Goal: Download file/media

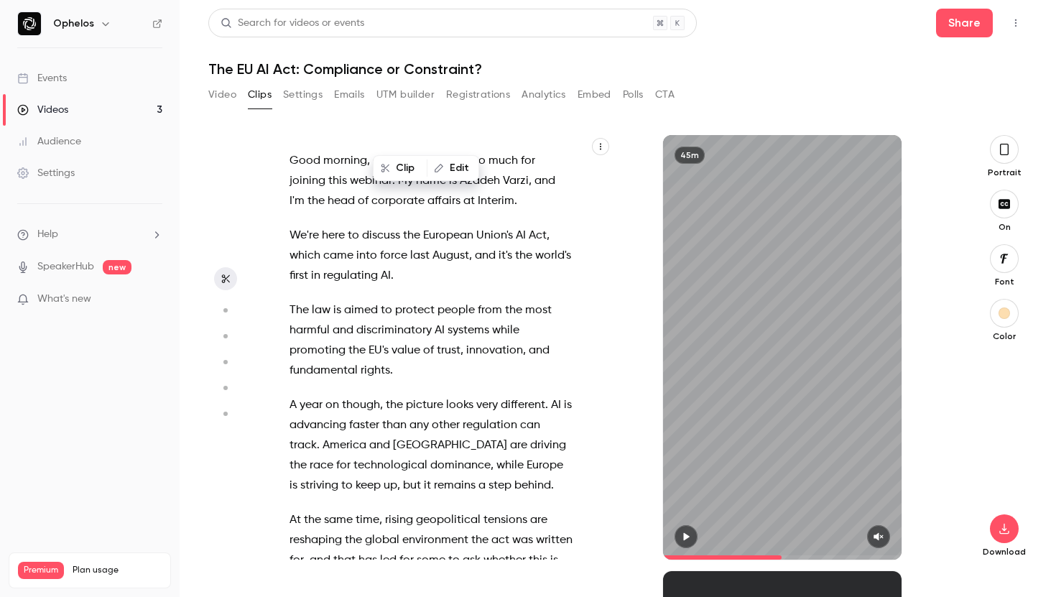
scroll to position [8922, 0]
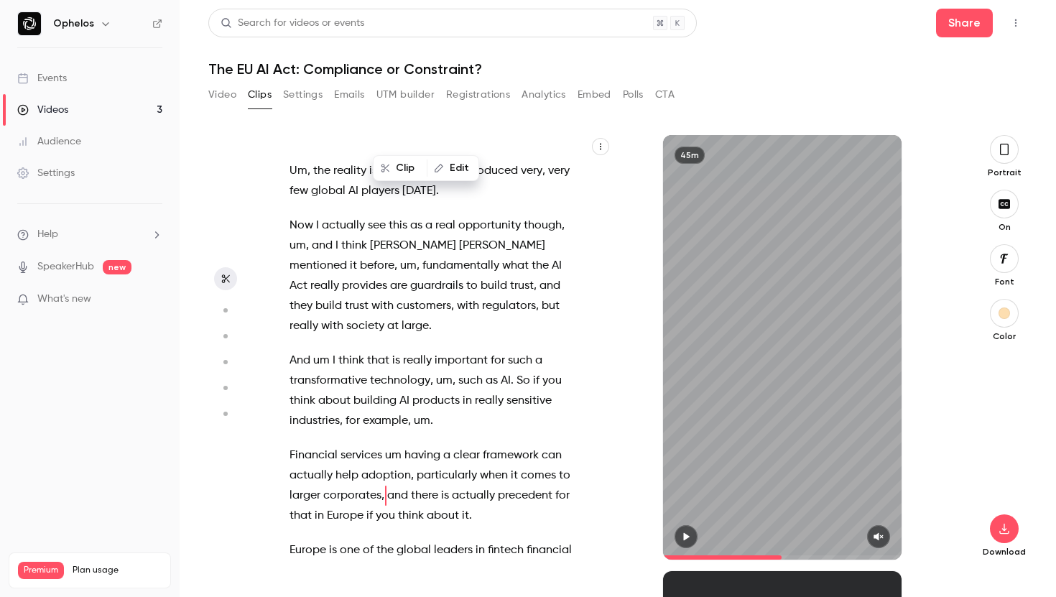
click at [108, 107] on link "Videos 3" at bounding box center [90, 110] width 180 height 32
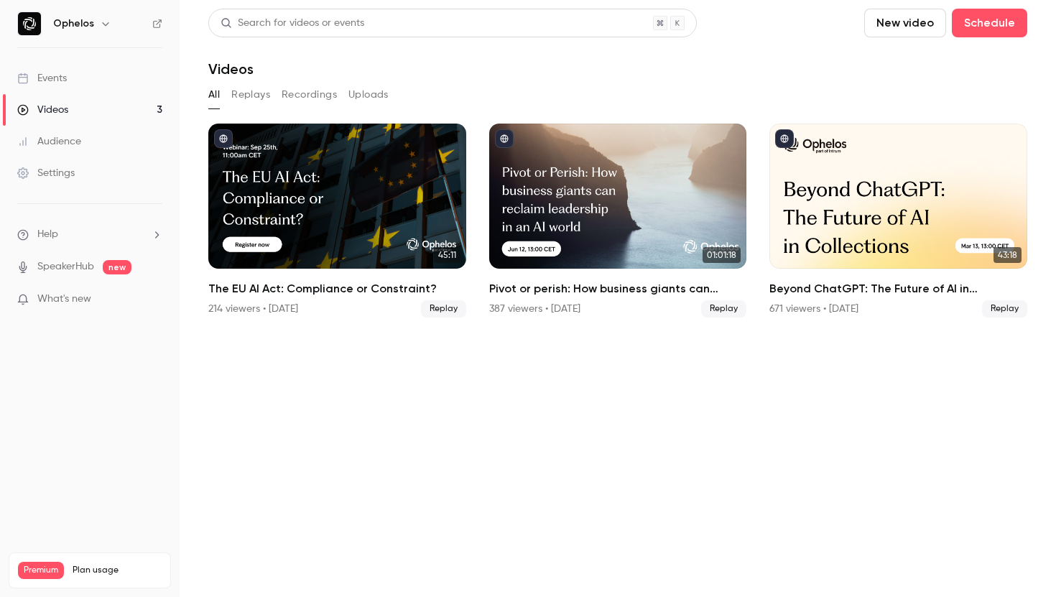
click at [96, 74] on link "Events" at bounding box center [90, 78] width 180 height 32
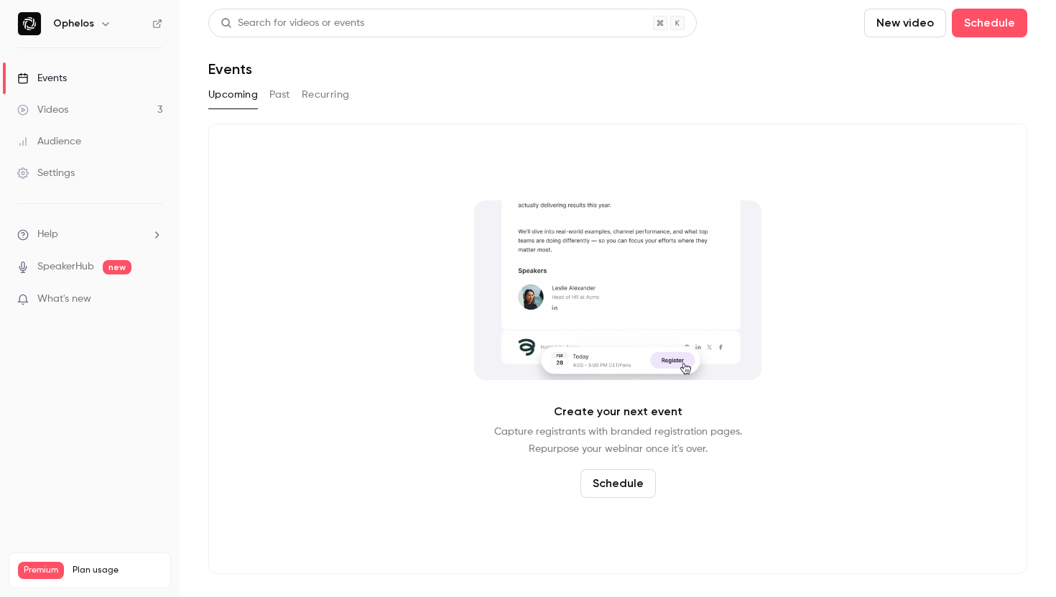
click at [275, 93] on button "Past" at bounding box center [279, 94] width 21 height 23
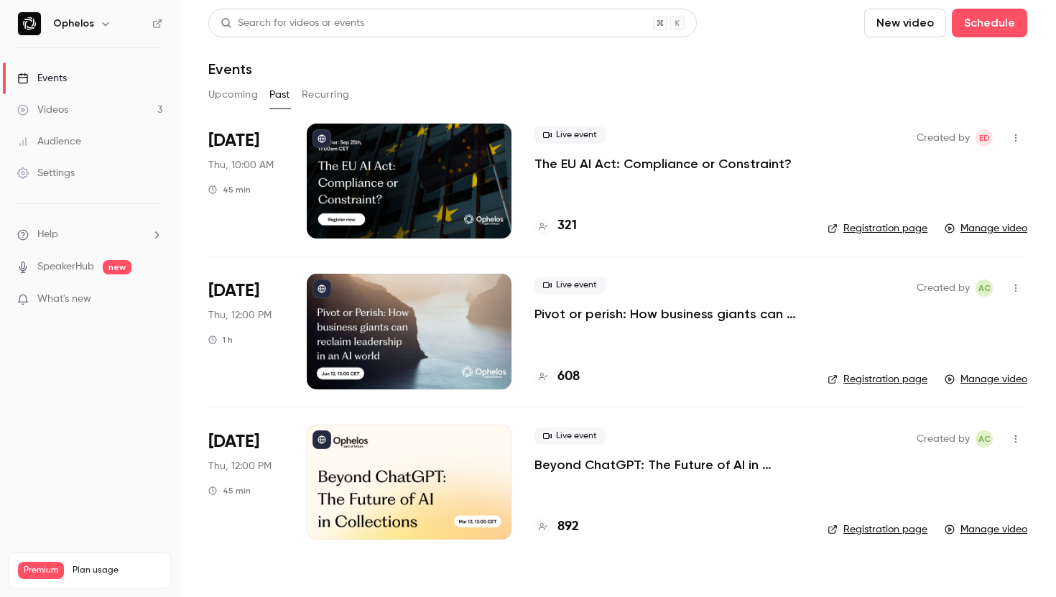
click at [627, 163] on p "The EU AI Act: Compliance or Constraint?" at bounding box center [662, 163] width 257 height 17
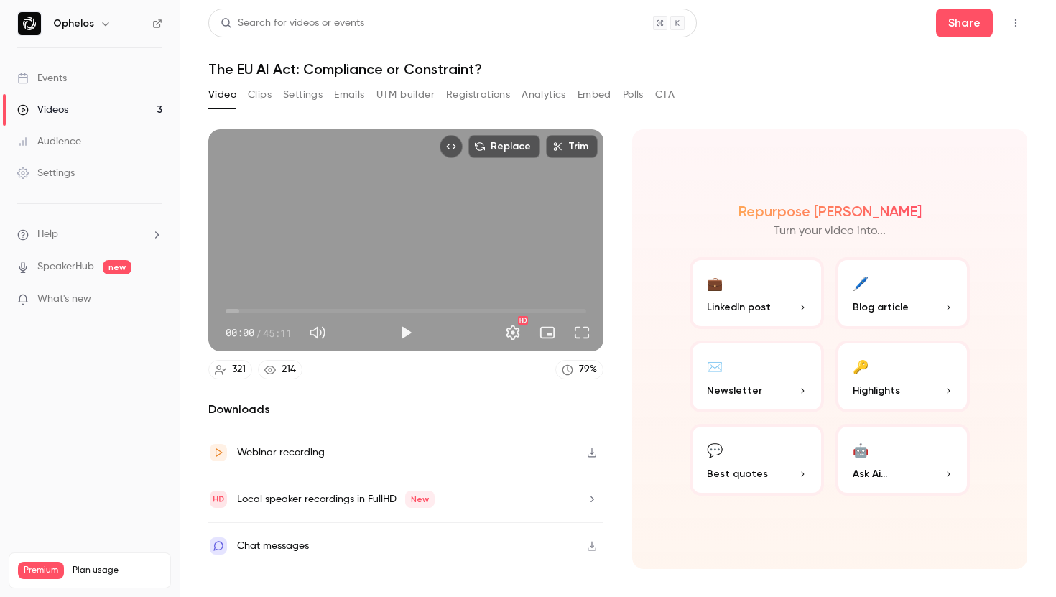
click at [297, 93] on button "Settings" at bounding box center [303, 94] width 40 height 23
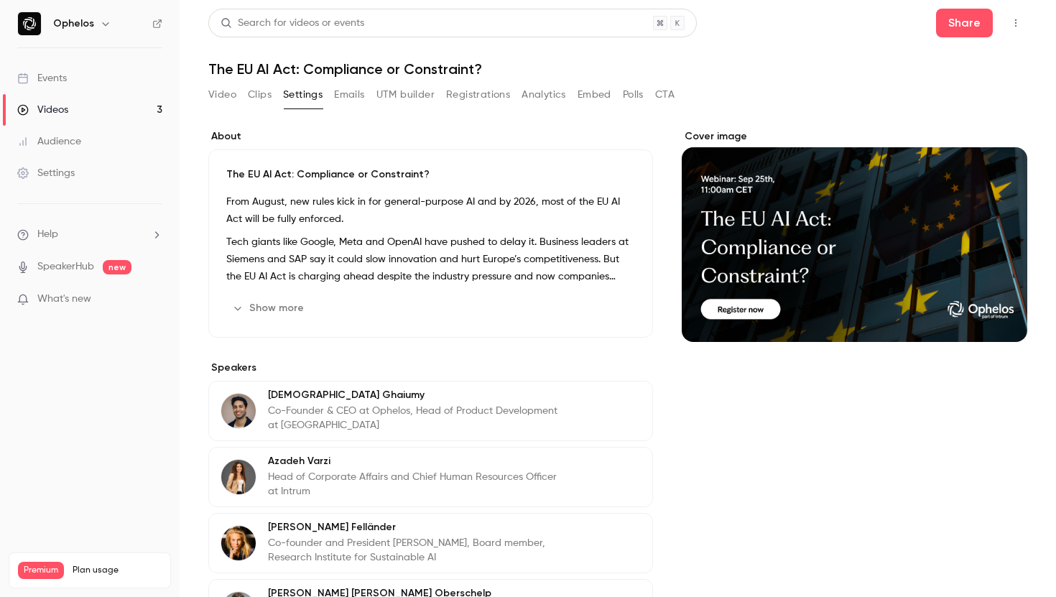
click at [259, 97] on button "Clips" at bounding box center [260, 94] width 24 height 23
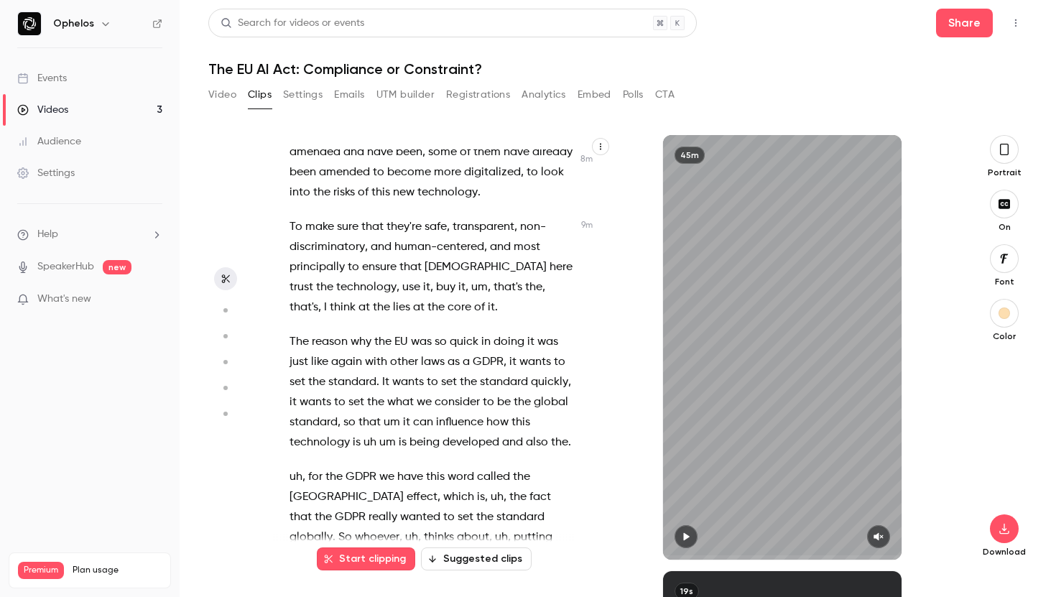
scroll to position [3896, 0]
click at [288, 282] on div "Good morning , everybody . Thanks so much for joining this webinar . My name is…" at bounding box center [437, 354] width 333 height 410
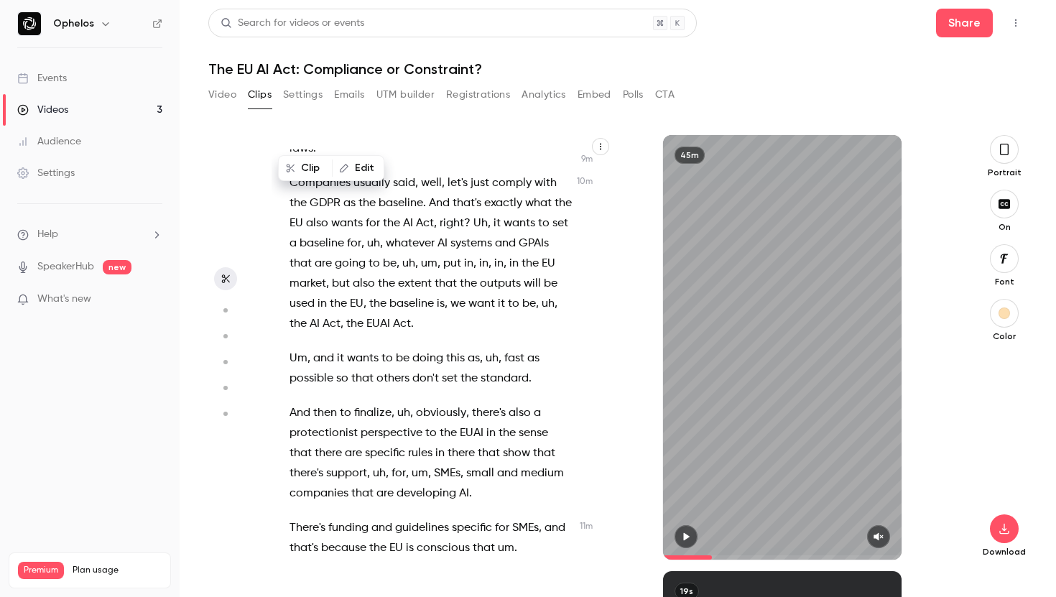
scroll to position [4594, 0]
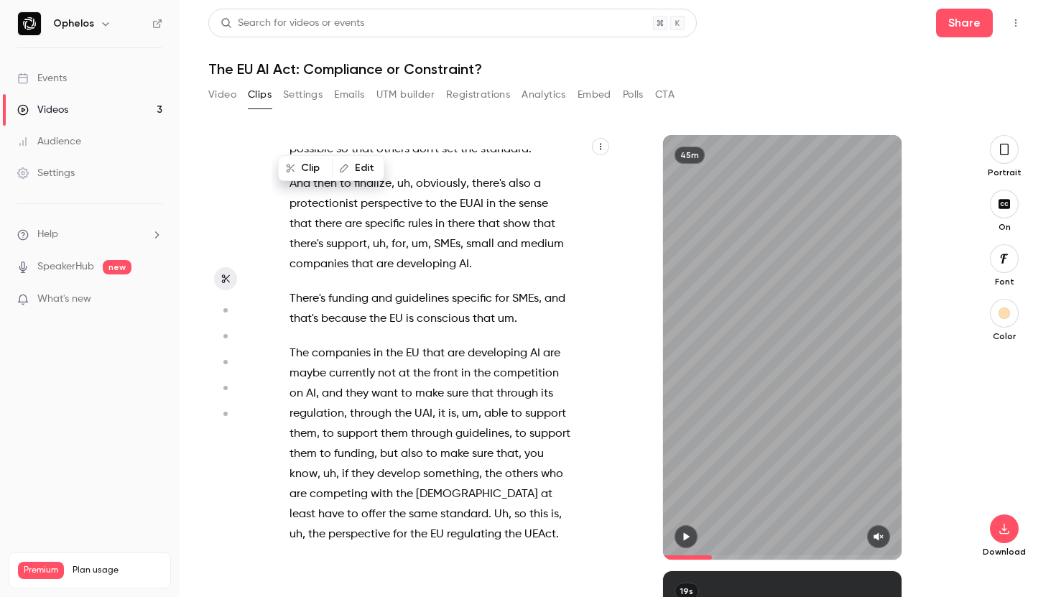
click at [292, 343] on span "The" at bounding box center [298, 353] width 19 height 20
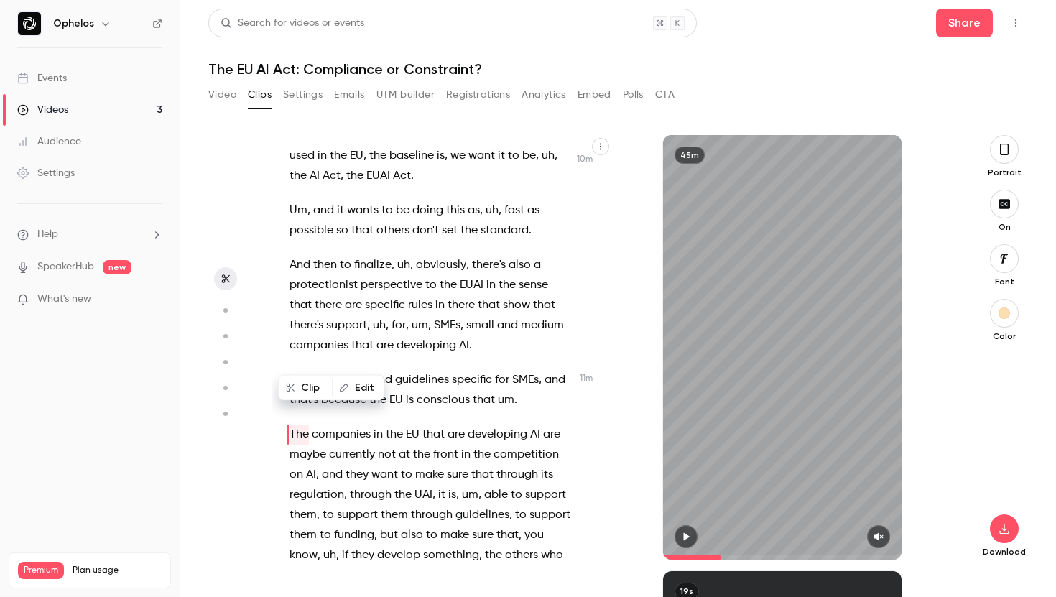
scroll to position [4512, 0]
click at [692, 537] on button "button" at bounding box center [685, 536] width 23 height 23
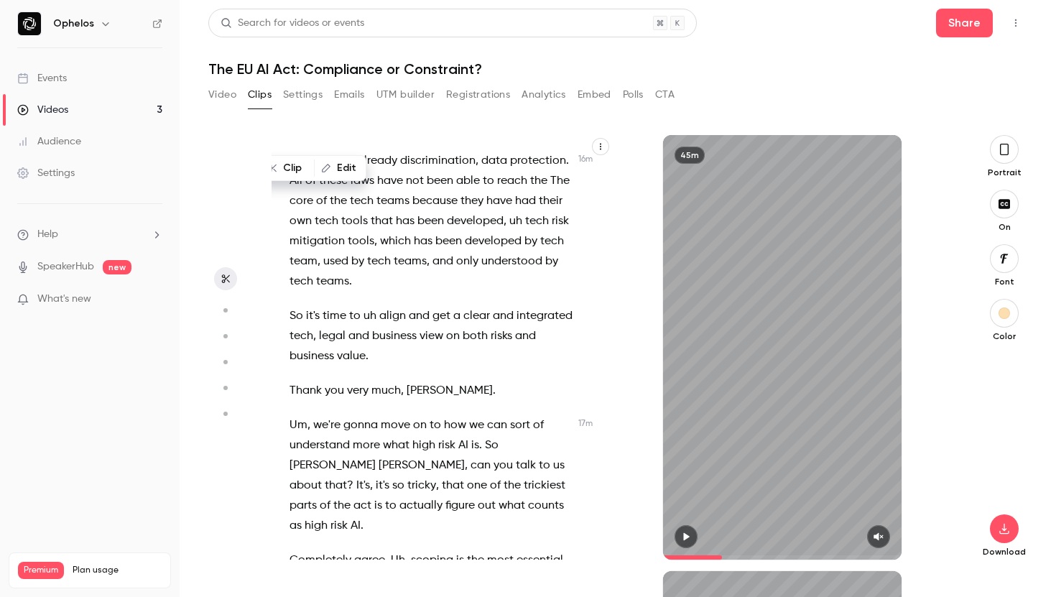
scroll to position [6516, 0]
click at [313, 414] on span "we're" at bounding box center [326, 424] width 27 height 20
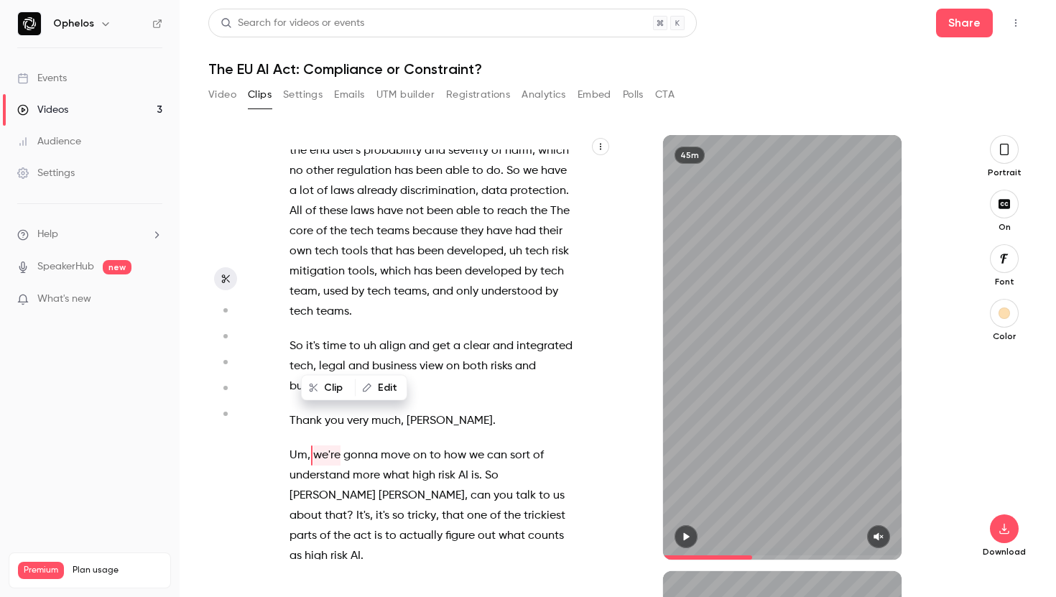
click at [691, 543] on button "button" at bounding box center [685, 536] width 23 height 23
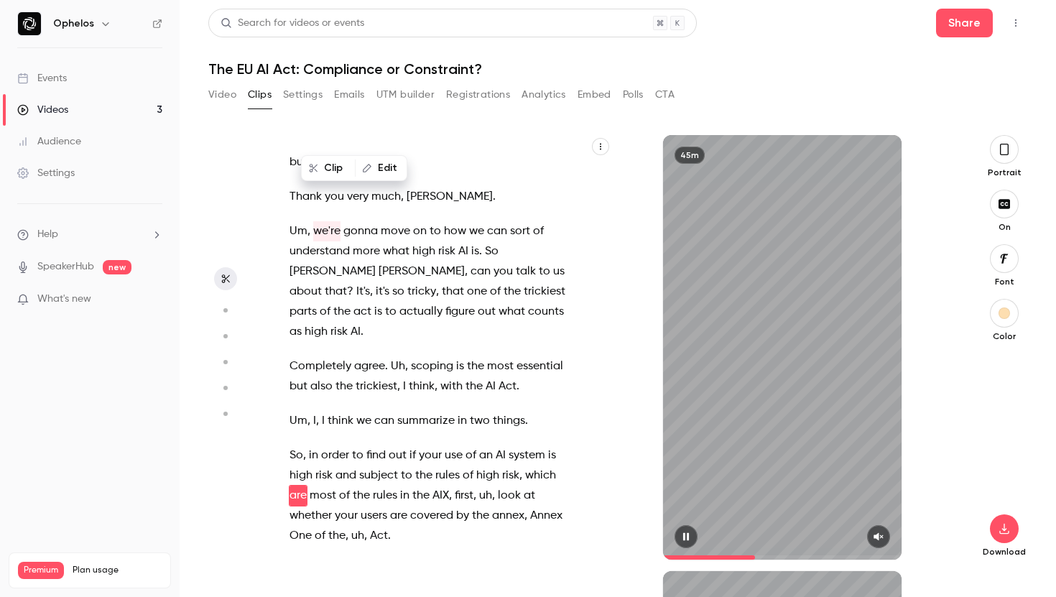
scroll to position [6730, 0]
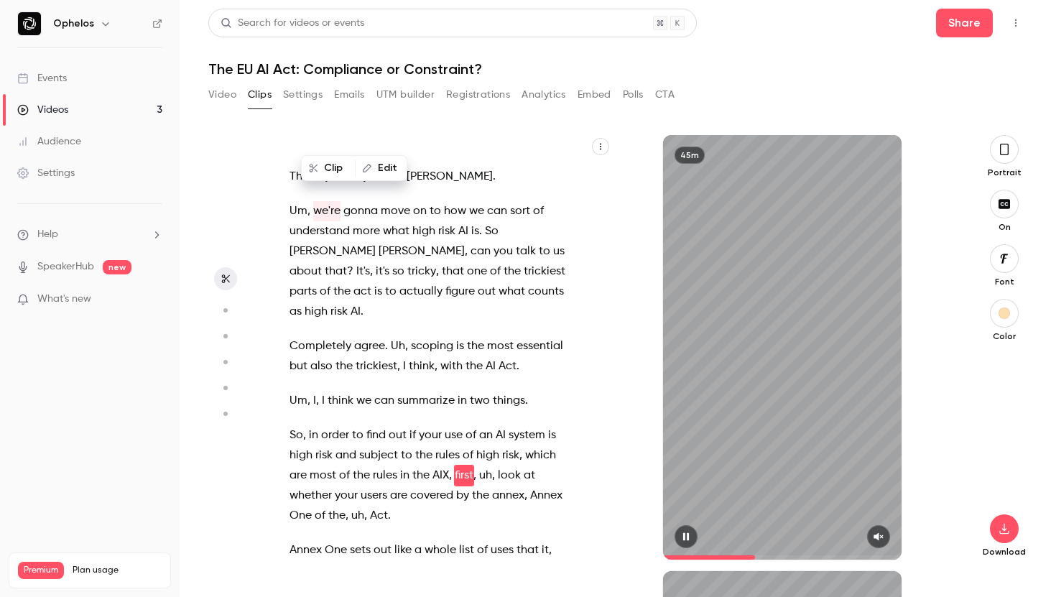
click at [687, 537] on icon "button" at bounding box center [686, 537] width 6 height 8
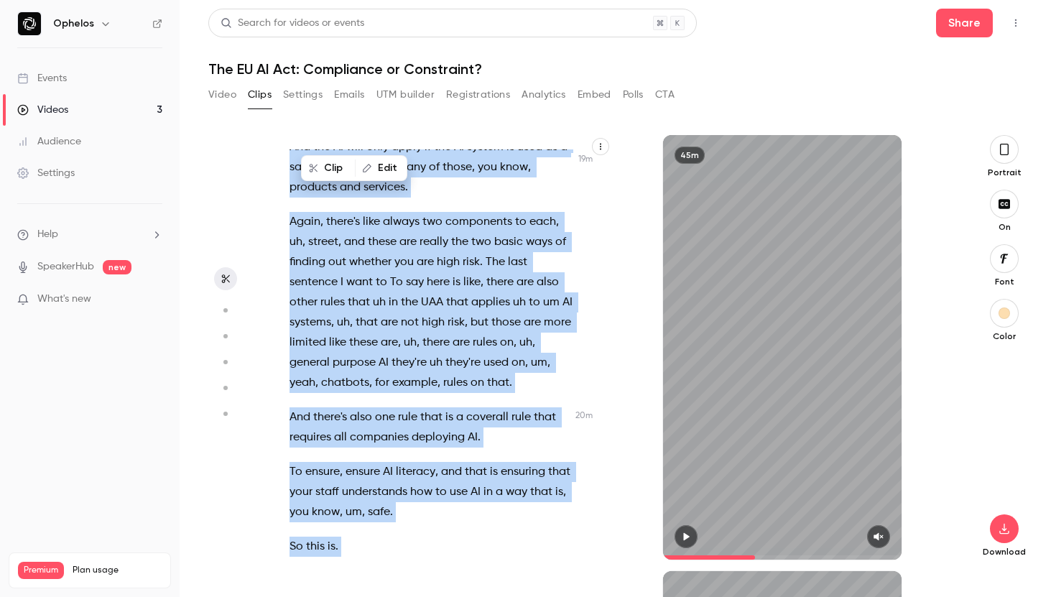
scroll to position [7962, 0]
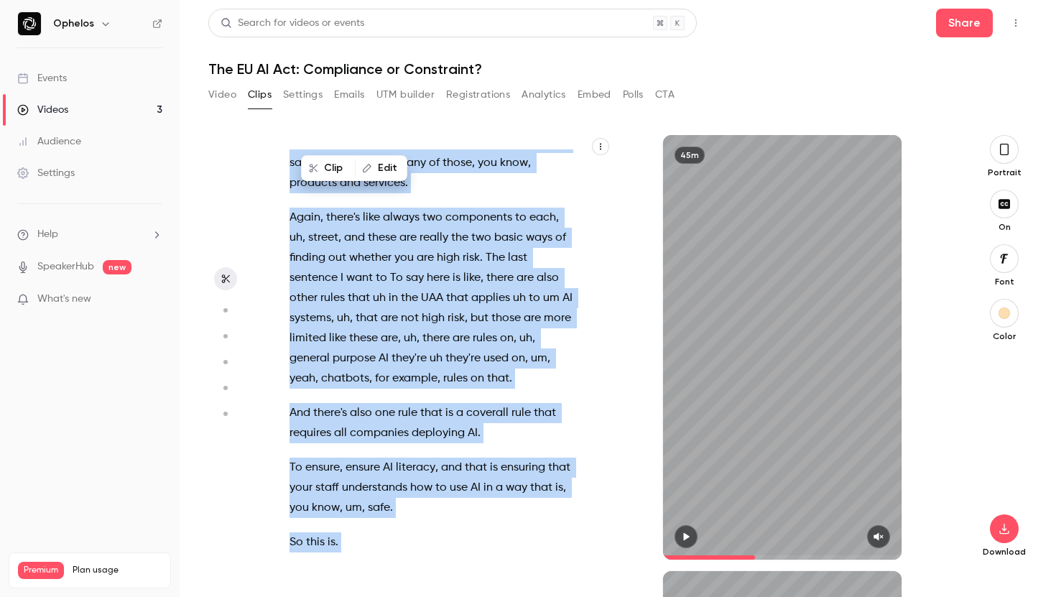
drag, startPoint x: 292, startPoint y: 312, endPoint x: 587, endPoint y: 451, distance: 326.1
click at [587, 451] on div "Good morning , everybody . Thanks so much for joining this webinar . My name is…" at bounding box center [437, 354] width 333 height 410
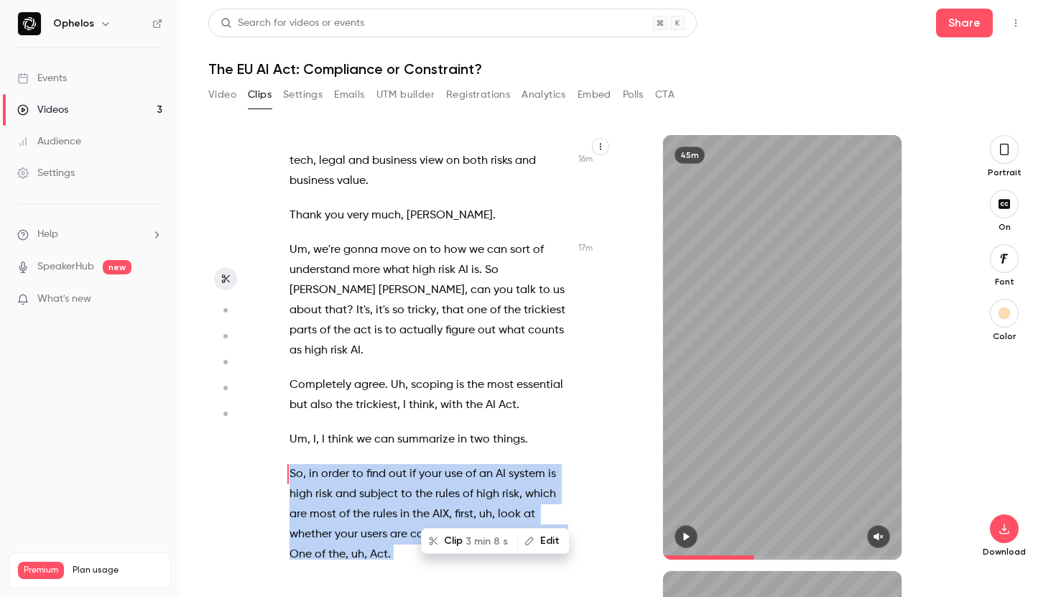
scroll to position [6690, 0]
click at [681, 542] on button "button" at bounding box center [685, 536] width 23 height 23
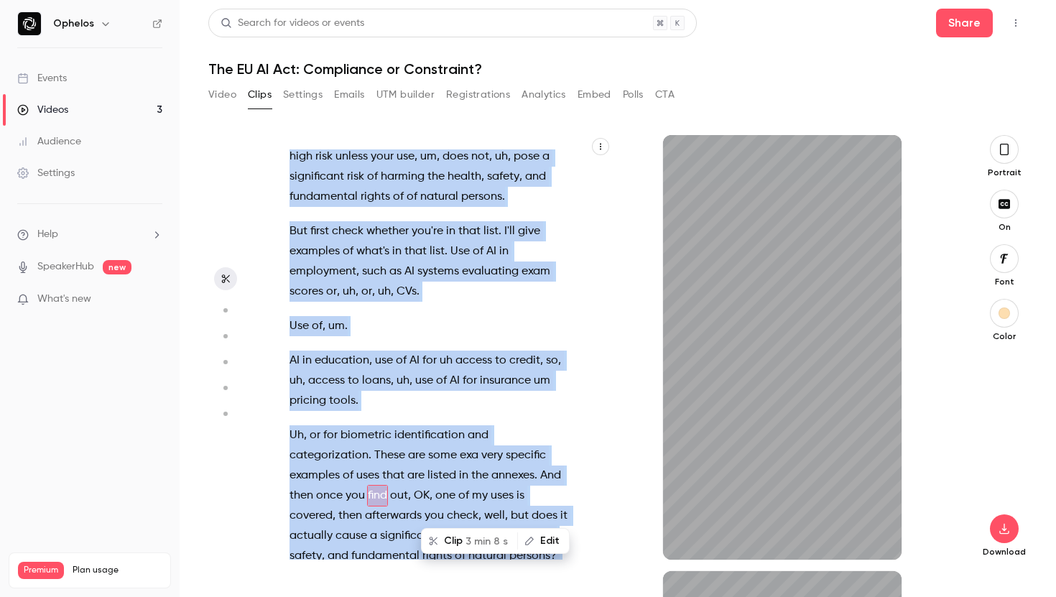
scroll to position [7204, 0]
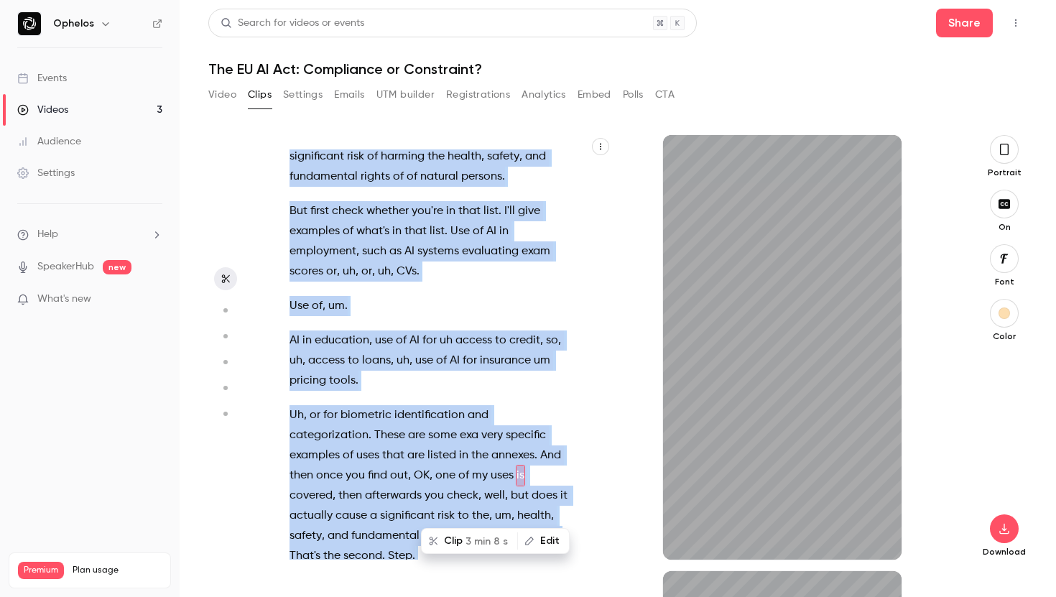
click at [461, 539] on button "Clip 3 min 8 s" at bounding box center [469, 540] width 94 height 23
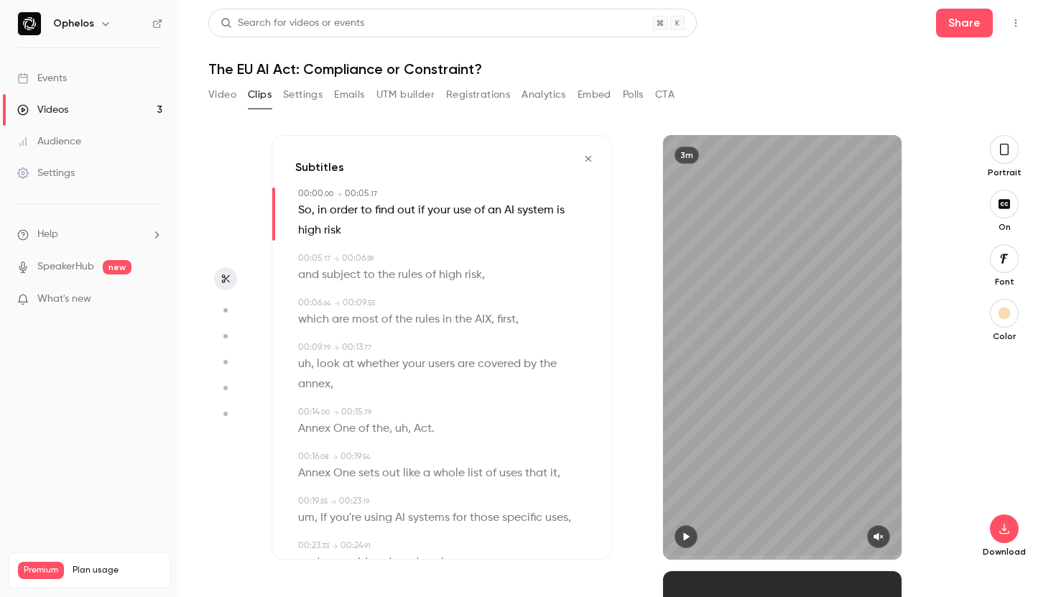
click at [1008, 154] on icon "button" at bounding box center [1003, 149] width 11 height 16
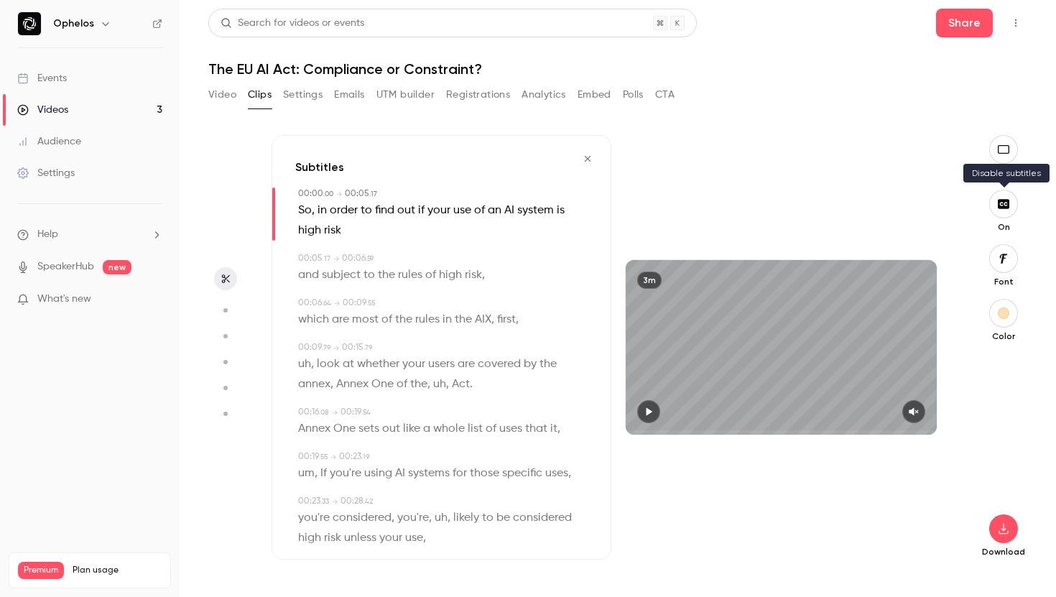
click at [1003, 203] on icon "button" at bounding box center [1003, 203] width 16 height 11
click at [1003, 542] on button "button" at bounding box center [1003, 528] width 29 height 29
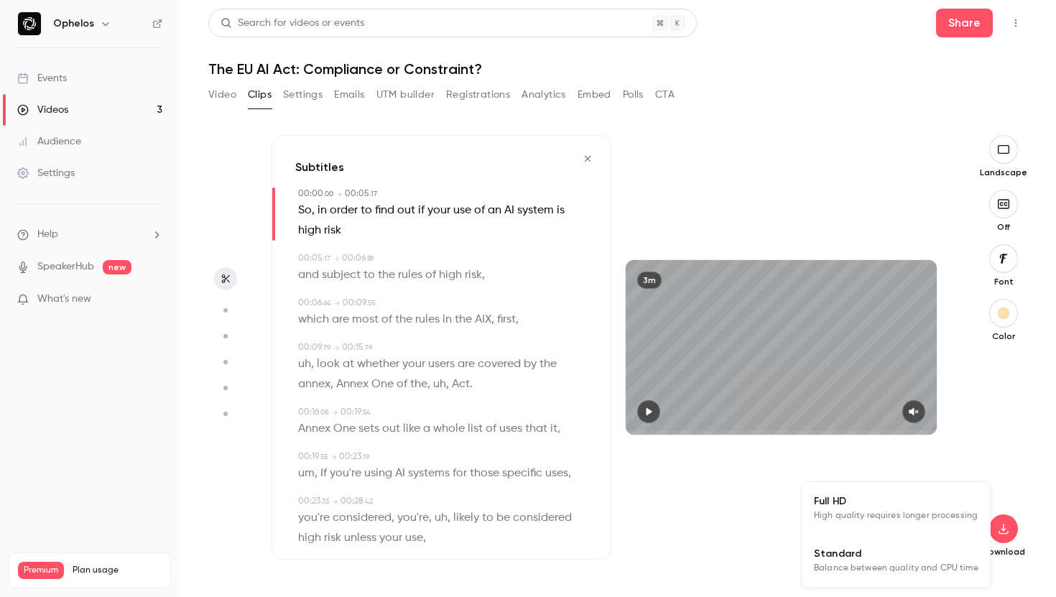
click at [919, 504] on span "Full HD" at bounding box center [896, 500] width 164 height 15
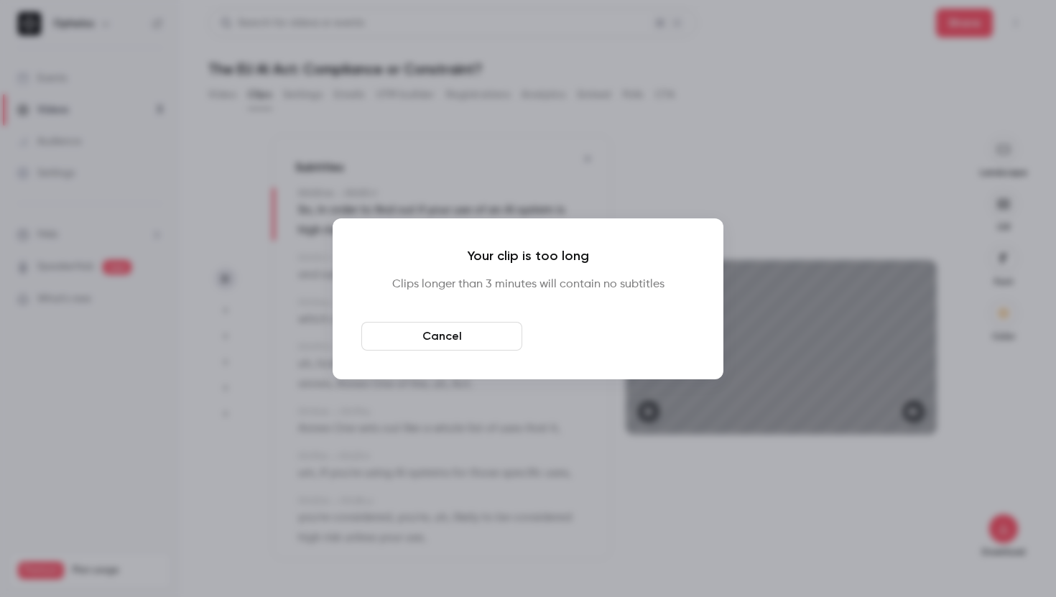
click at [665, 338] on button "Download anyway" at bounding box center [614, 336] width 161 height 29
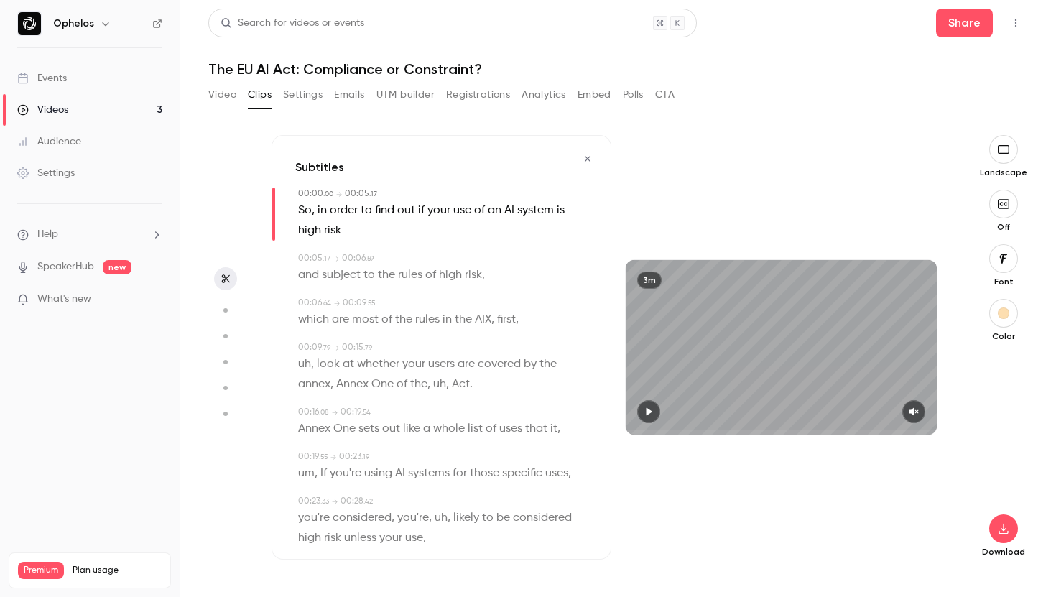
click at [588, 160] on icon "button" at bounding box center [587, 159] width 11 height 10
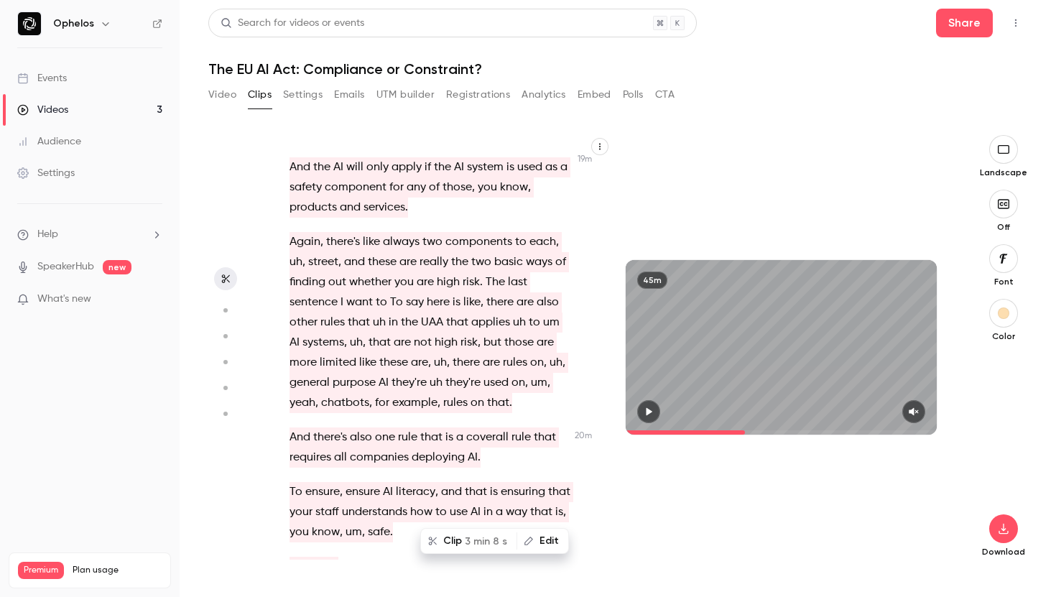
scroll to position [8050, 0]
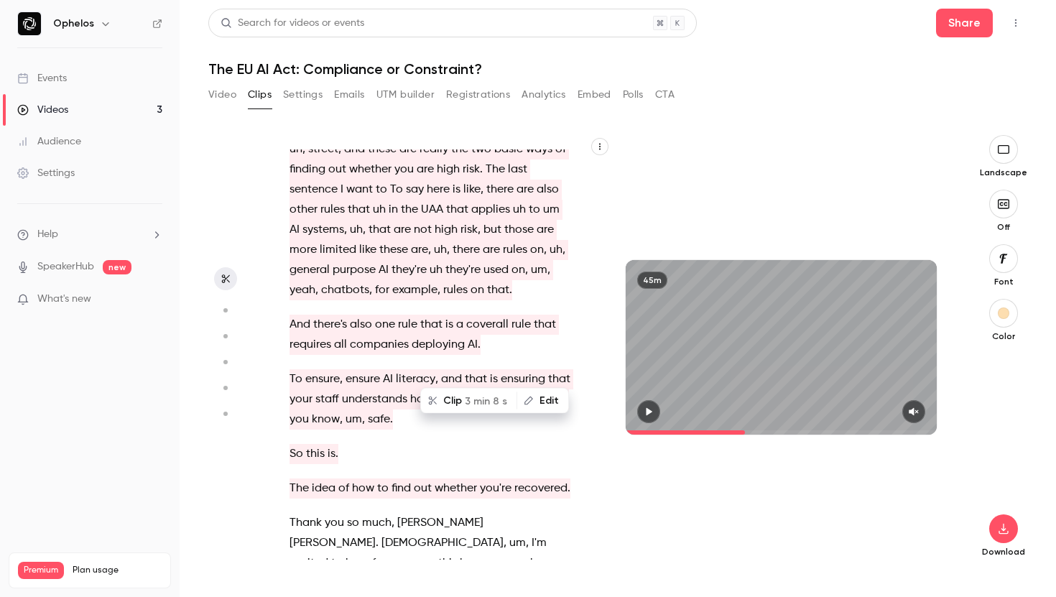
type input "******"
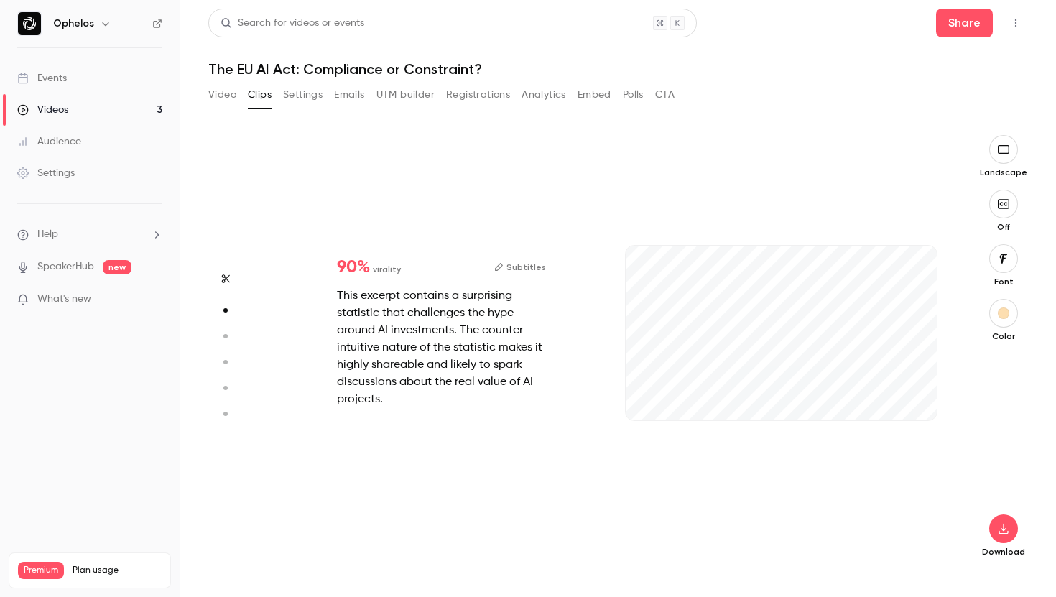
scroll to position [197, 0]
type input "***"
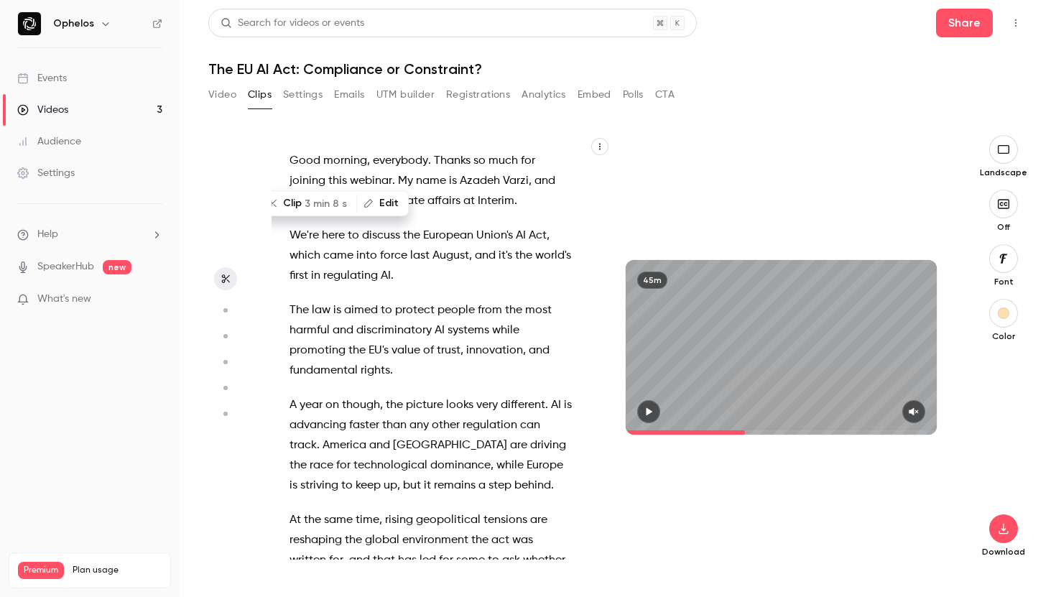
type input "******"
type input "***"
type input "******"
type input "*"
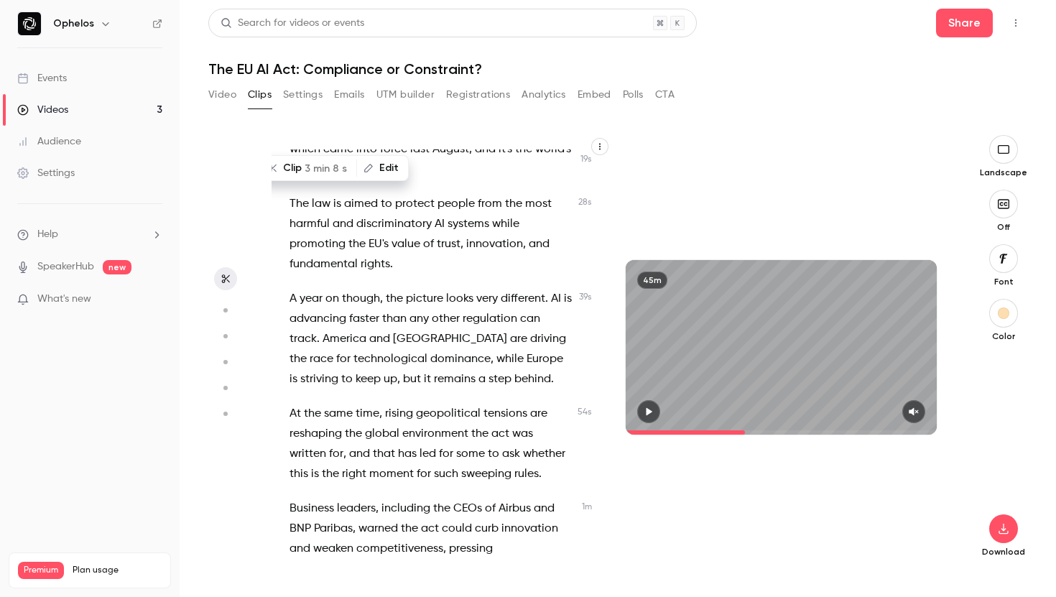
scroll to position [0, 0]
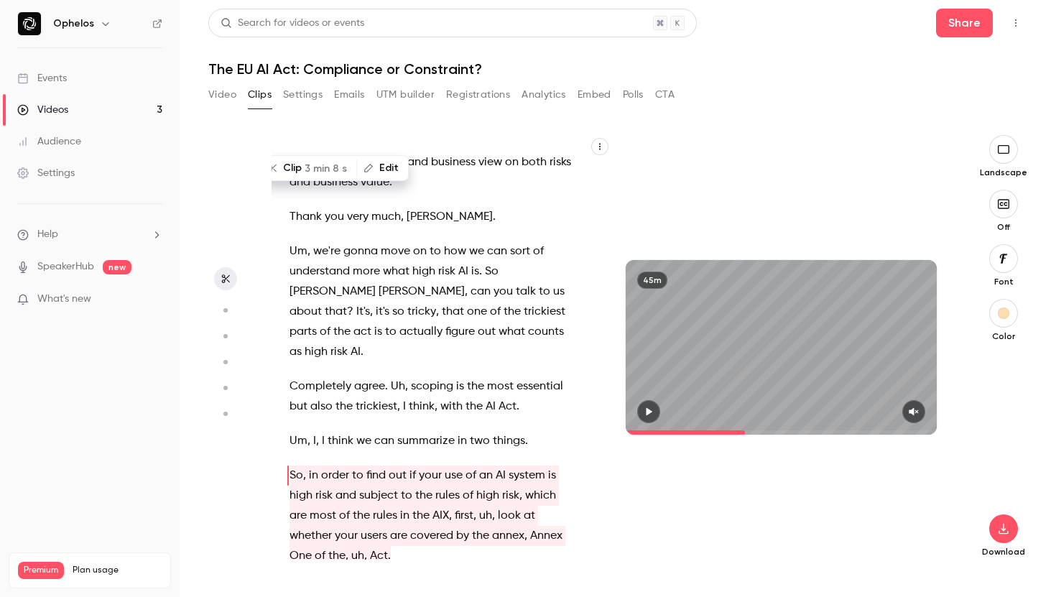
click at [436, 431] on span "summarize" at bounding box center [425, 441] width 57 height 20
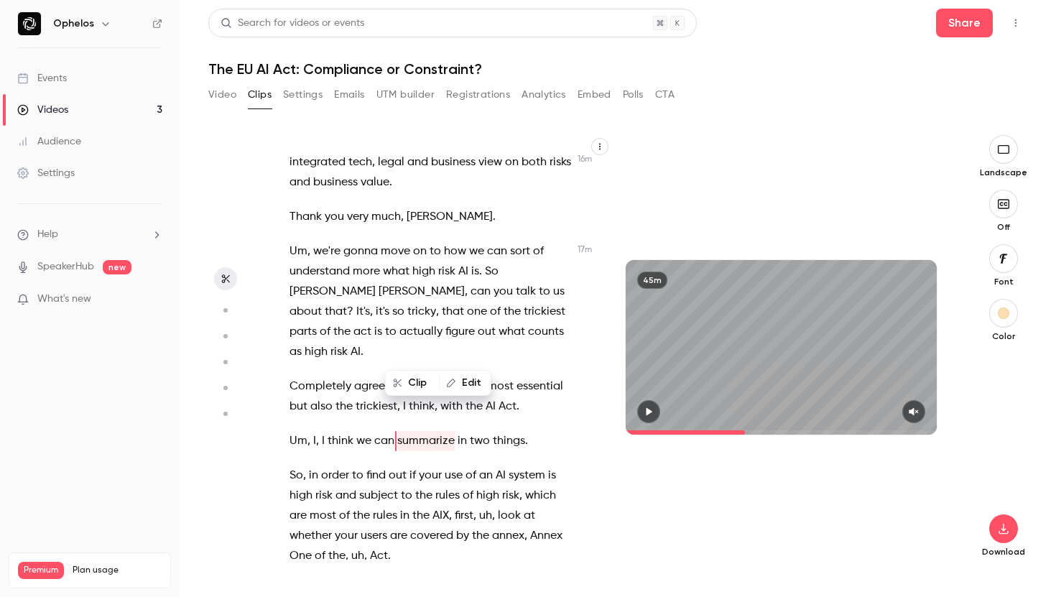
scroll to position [6655, 0]
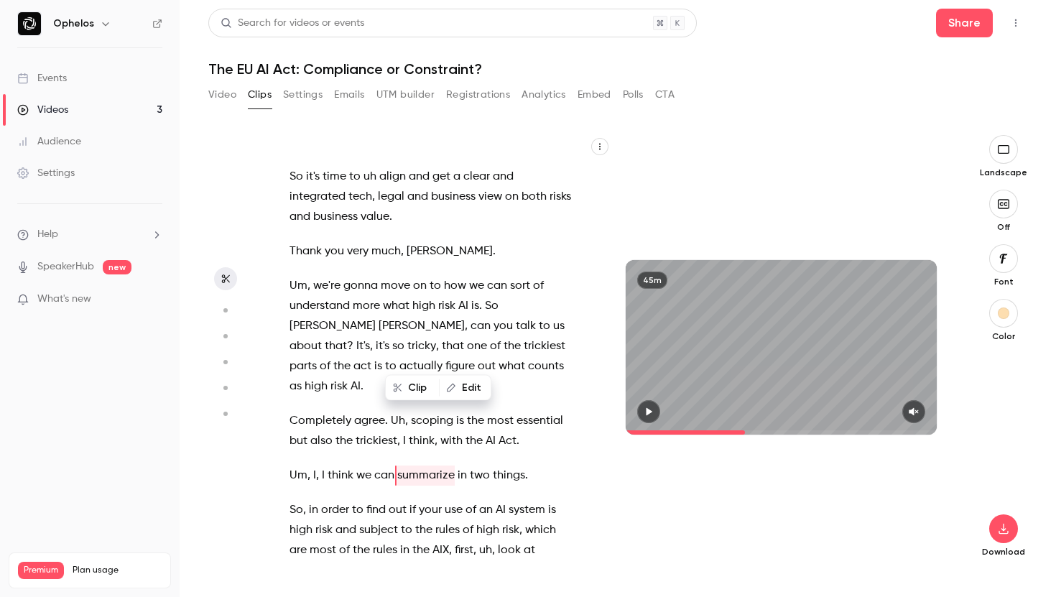
click at [256, 363] on section "Good morning , everybody . Thanks so much for joining this webinar . My name is…" at bounding box center [617, 366] width 819 height 462
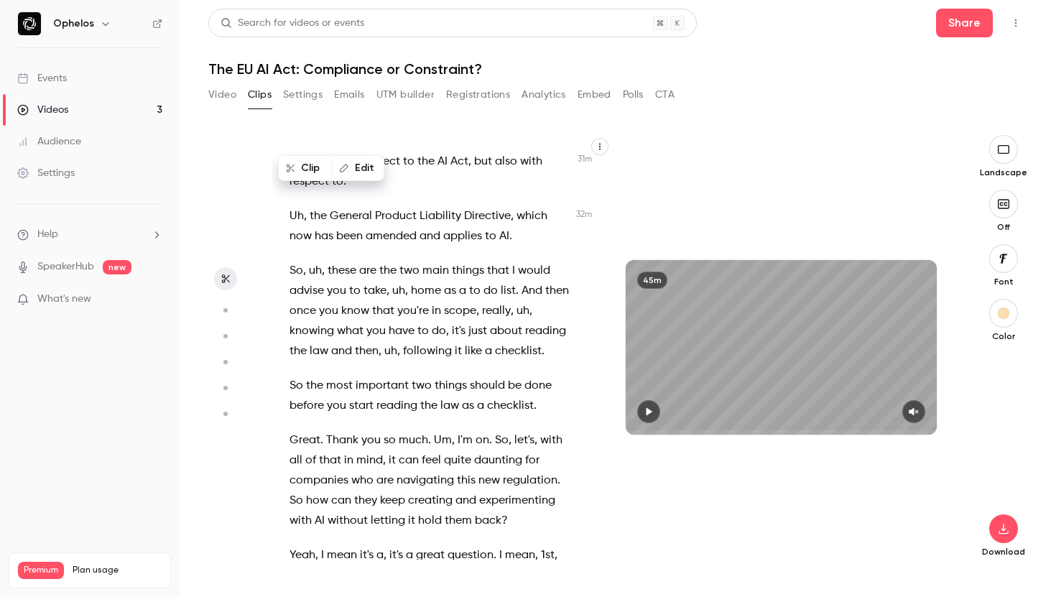
scroll to position [13292, 0]
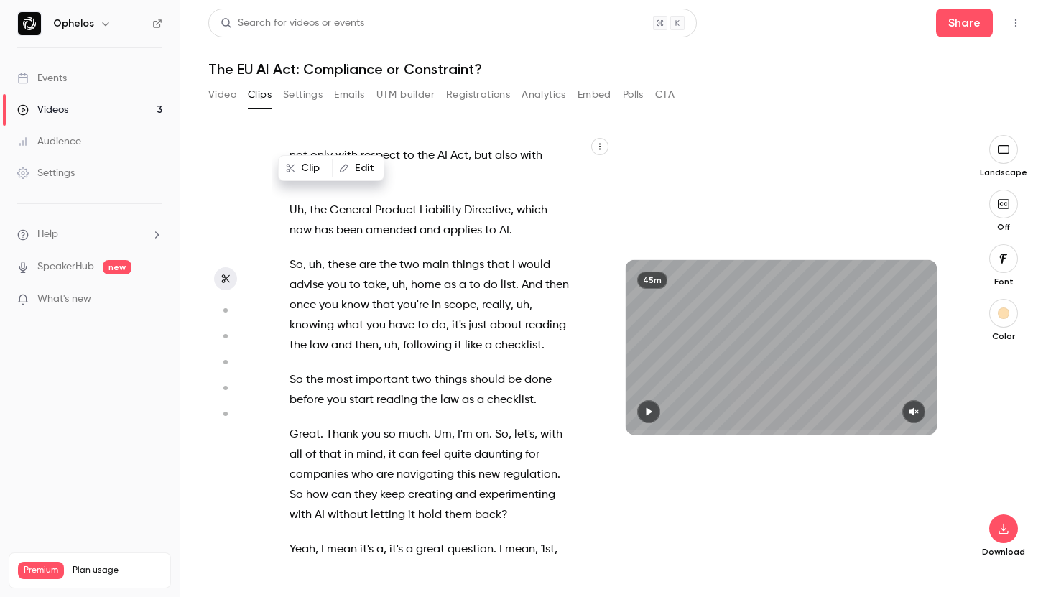
click at [294, 485] on span "So" at bounding box center [296, 495] width 14 height 20
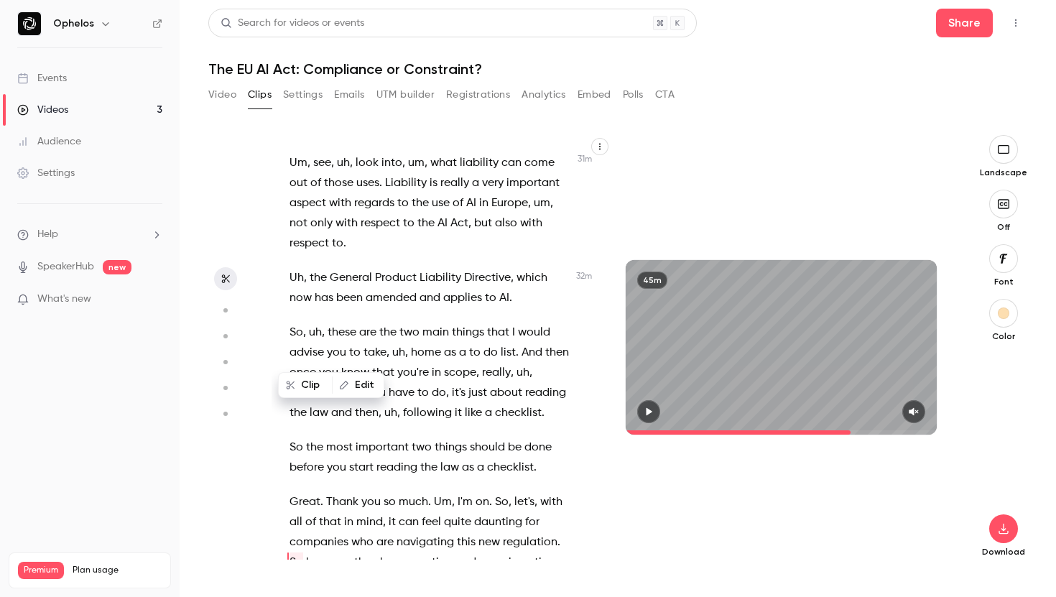
scroll to position [13211, 0]
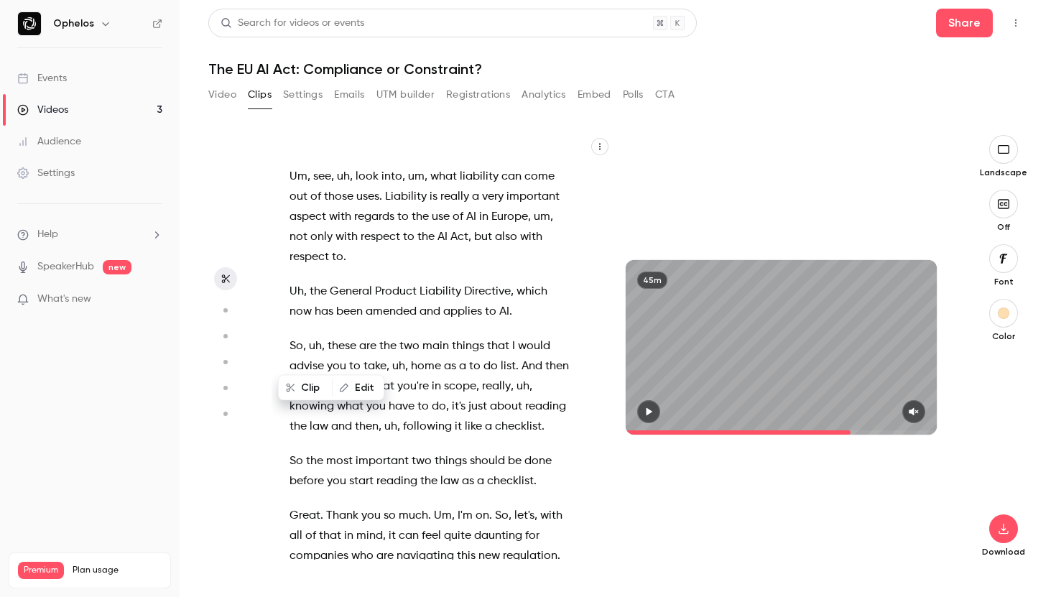
click at [652, 416] on icon "button" at bounding box center [648, 412] width 11 height 10
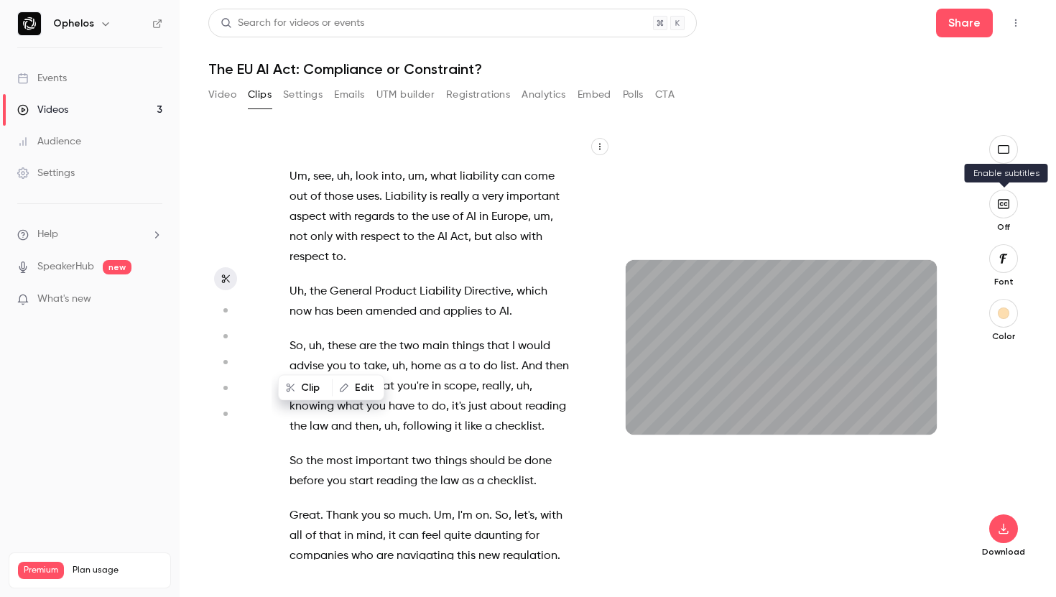
click at [1011, 211] on button "button" at bounding box center [1003, 204] width 29 height 29
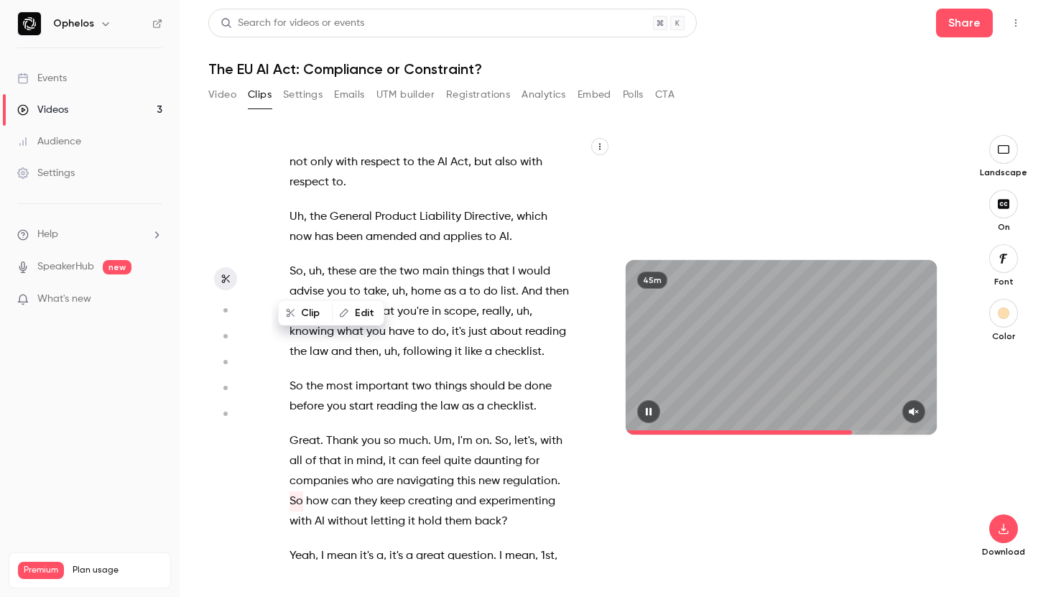
scroll to position [13306, 0]
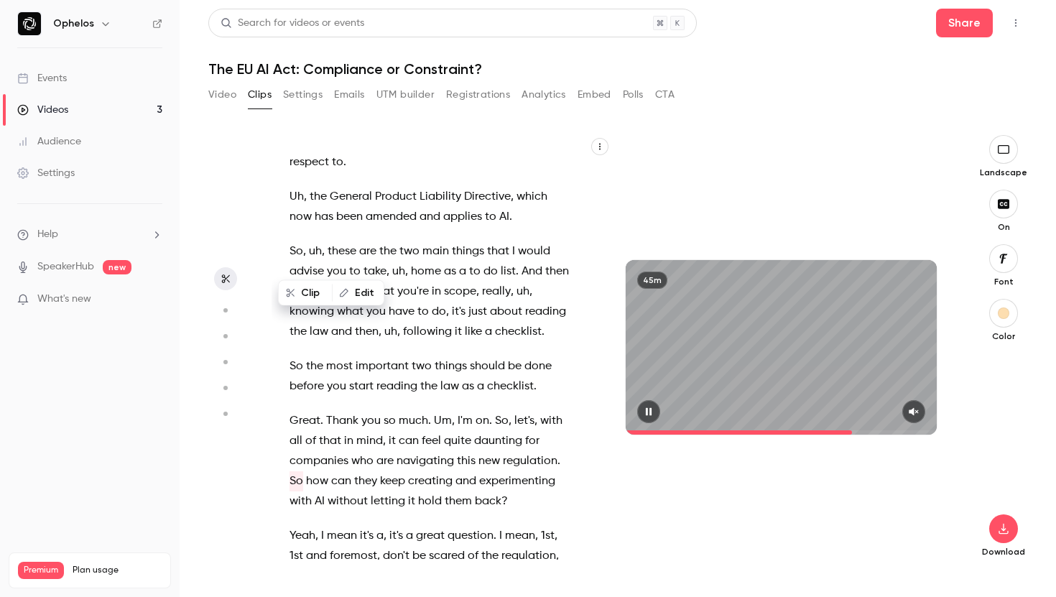
click at [648, 413] on icon "button" at bounding box center [649, 412] width 6 height 8
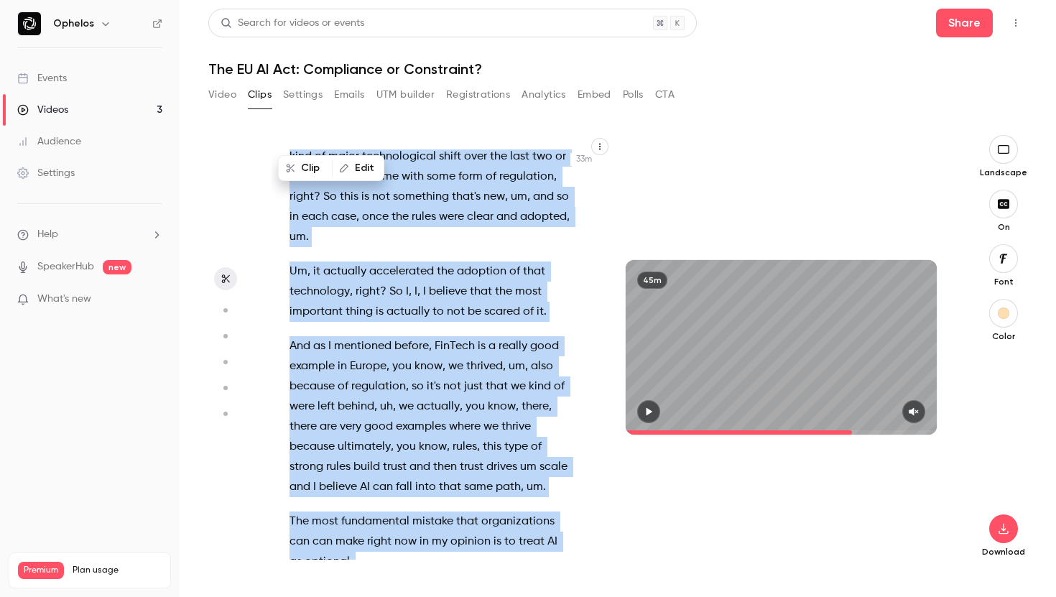
scroll to position [13809, 0]
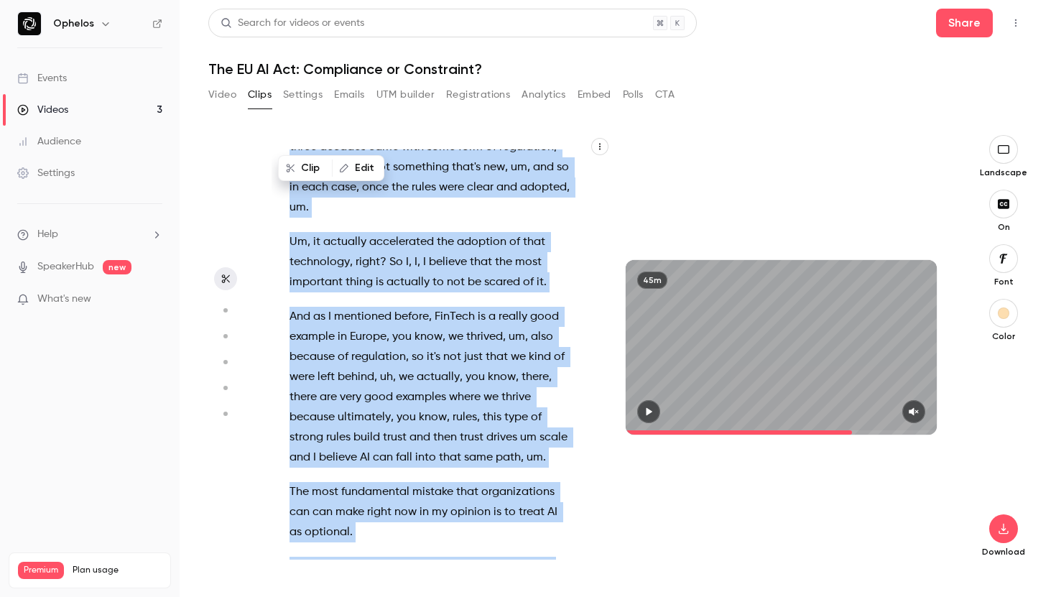
drag, startPoint x: 289, startPoint y: 332, endPoint x: 579, endPoint y: 468, distance: 320.0
click at [579, 468] on div "Good morning , everybody . Thanks so much for joining this webinar . My name is…" at bounding box center [437, 354] width 333 height 410
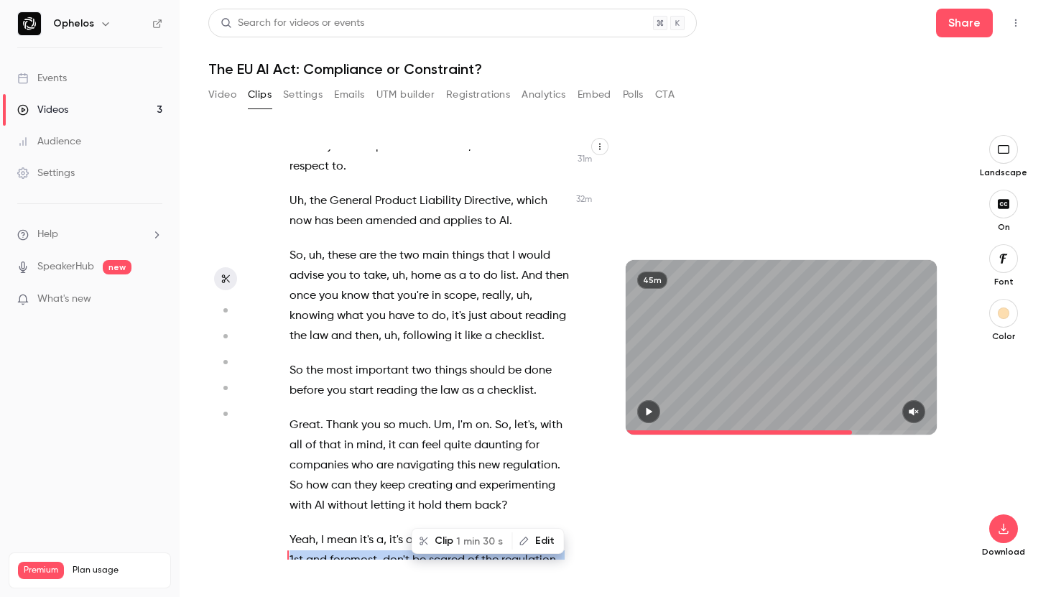
scroll to position [13286, 0]
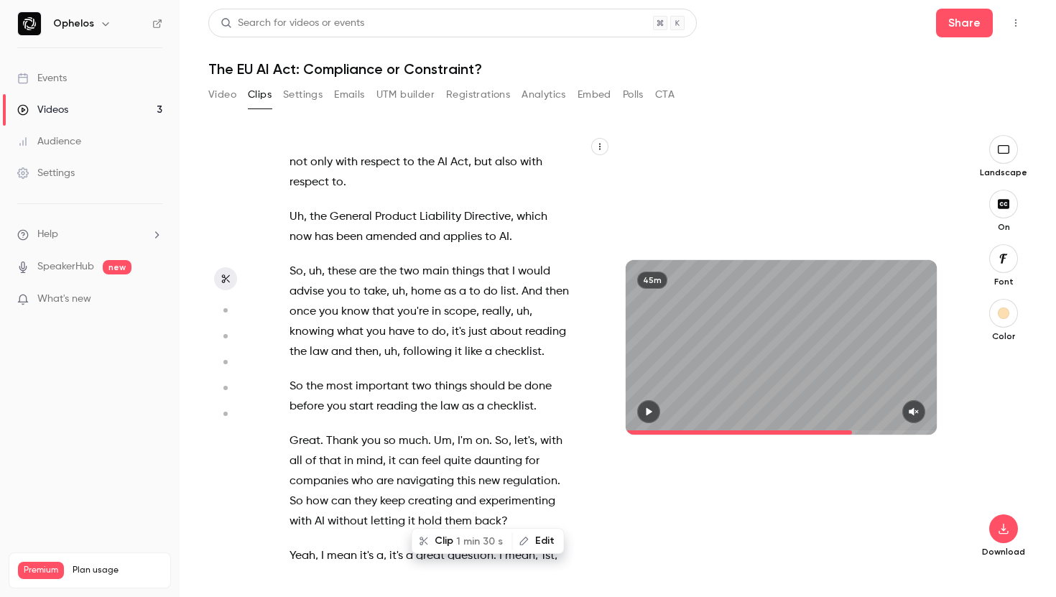
click at [473, 540] on span "1 min 30 s" at bounding box center [479, 541] width 47 height 15
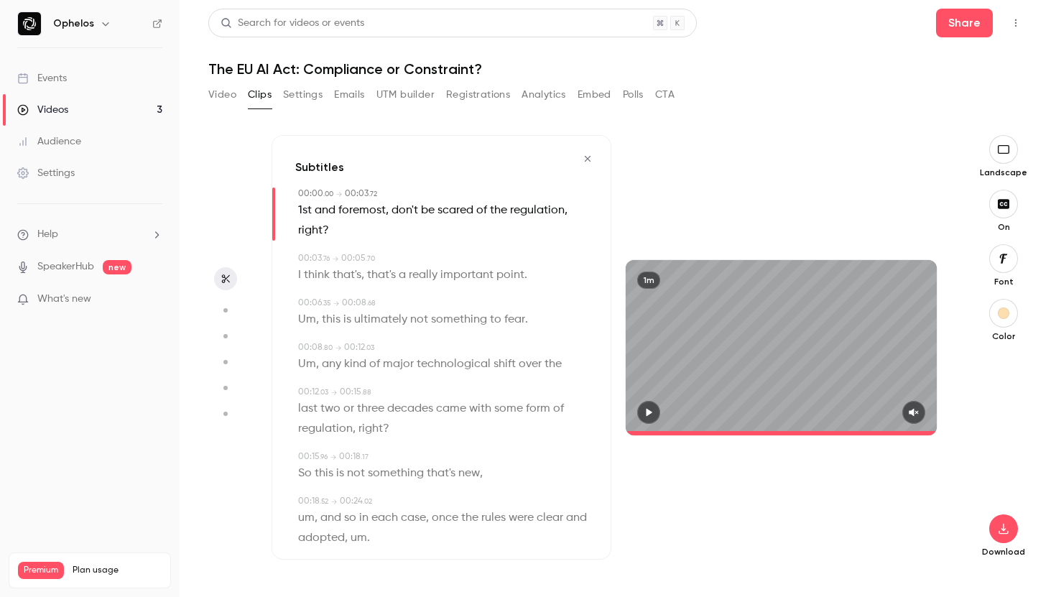
type input "*"
click at [355, 209] on span "foremost" at bounding box center [361, 210] width 47 height 20
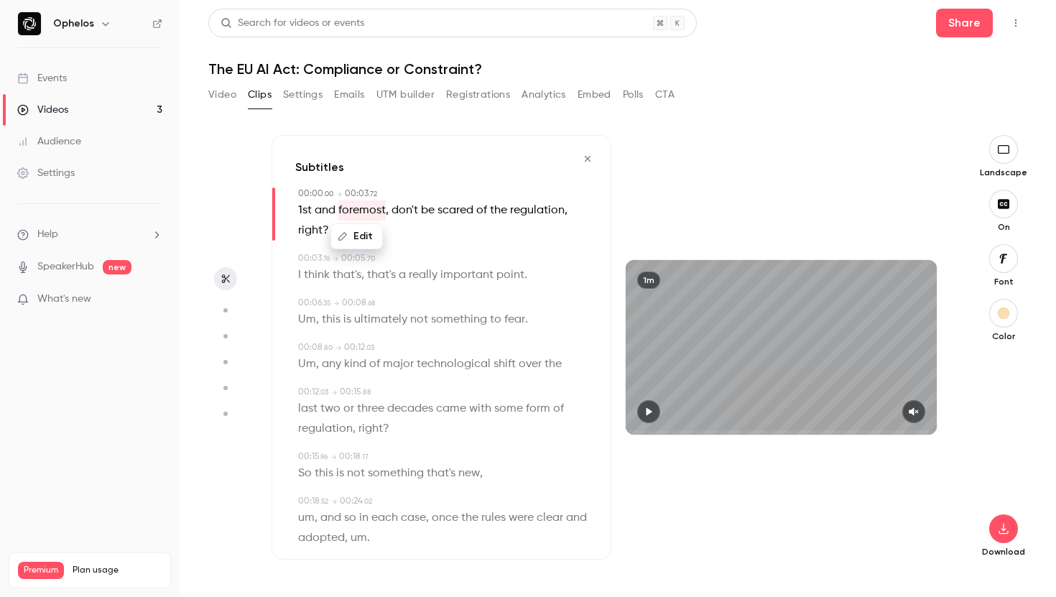
click at [312, 210] on span at bounding box center [313, 210] width 3 height 11
click at [309, 233] on button "Edit" at bounding box center [300, 236] width 50 height 23
type input "*****"
click at [435, 240] on button "Replace" at bounding box center [440, 241] width 65 height 29
click at [323, 318] on span "this" at bounding box center [331, 320] width 19 height 20
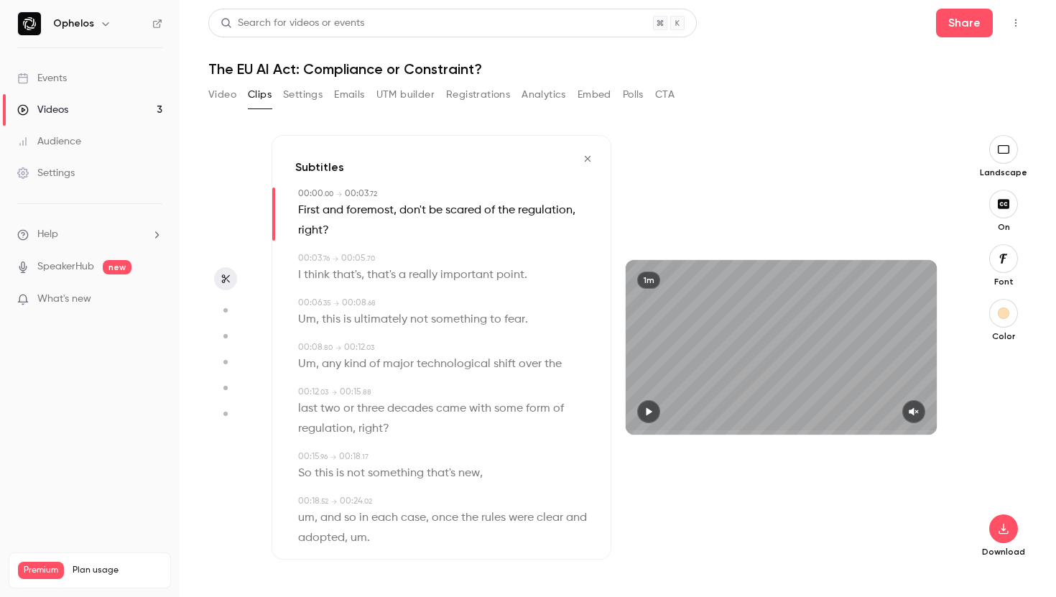
type input "***"
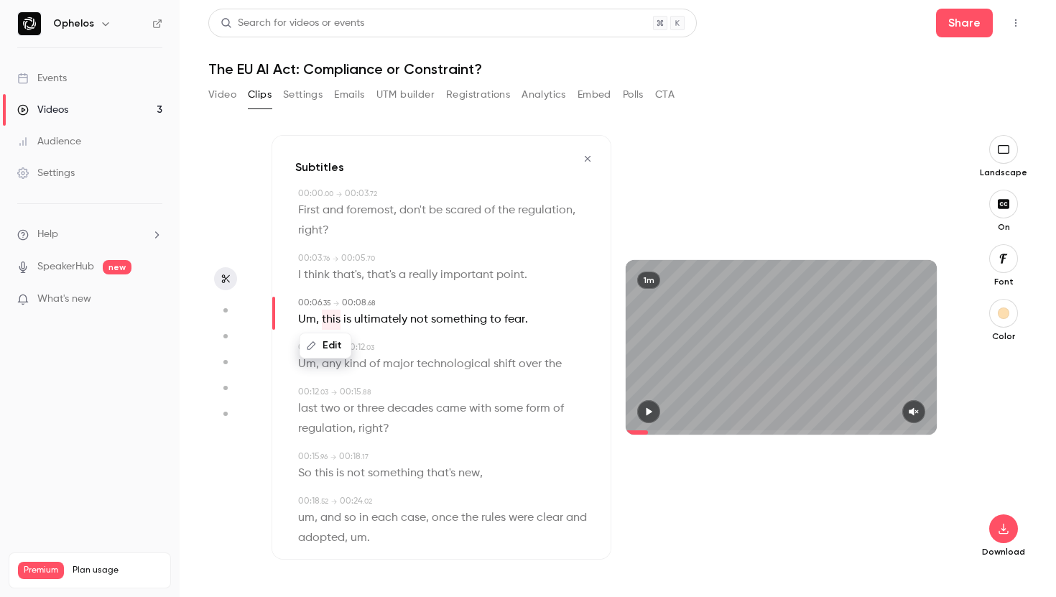
click at [312, 319] on span "Um" at bounding box center [307, 320] width 18 height 20
click at [312, 334] on button "Edit" at bounding box center [302, 345] width 50 height 23
click at [437, 361] on button "Replace" at bounding box center [440, 350] width 65 height 29
click at [304, 322] on span "this" at bounding box center [307, 320] width 19 height 20
type input "***"
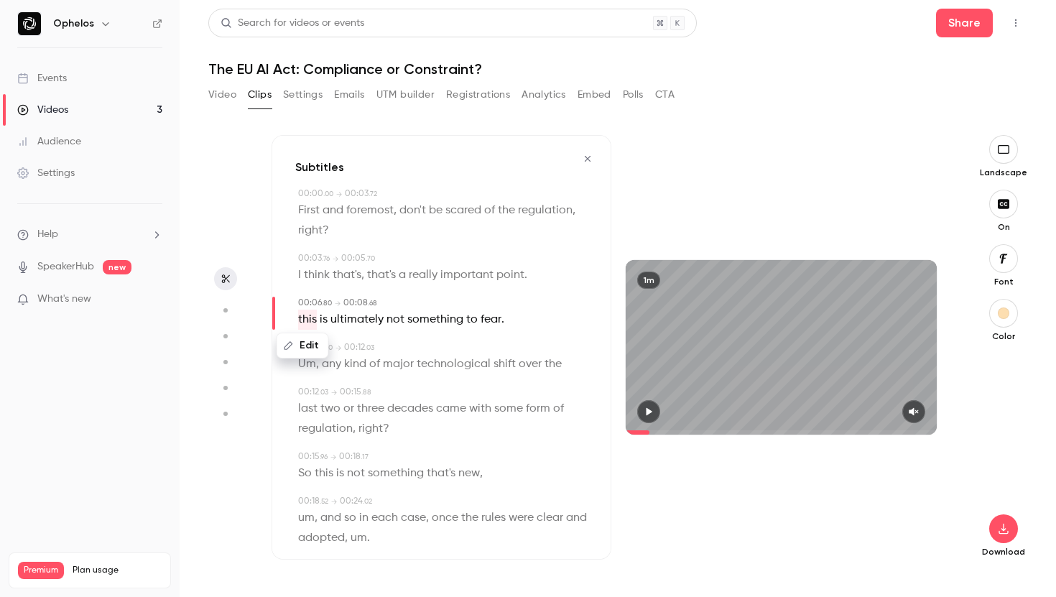
click at [306, 350] on button "Edit" at bounding box center [303, 345] width 50 height 23
click at [285, 353] on input "****" at bounding box center [340, 350] width 129 height 29
type input "****"
click at [441, 343] on button "Replace" at bounding box center [440, 350] width 65 height 29
click at [352, 368] on span "kind" at bounding box center [355, 364] width 22 height 20
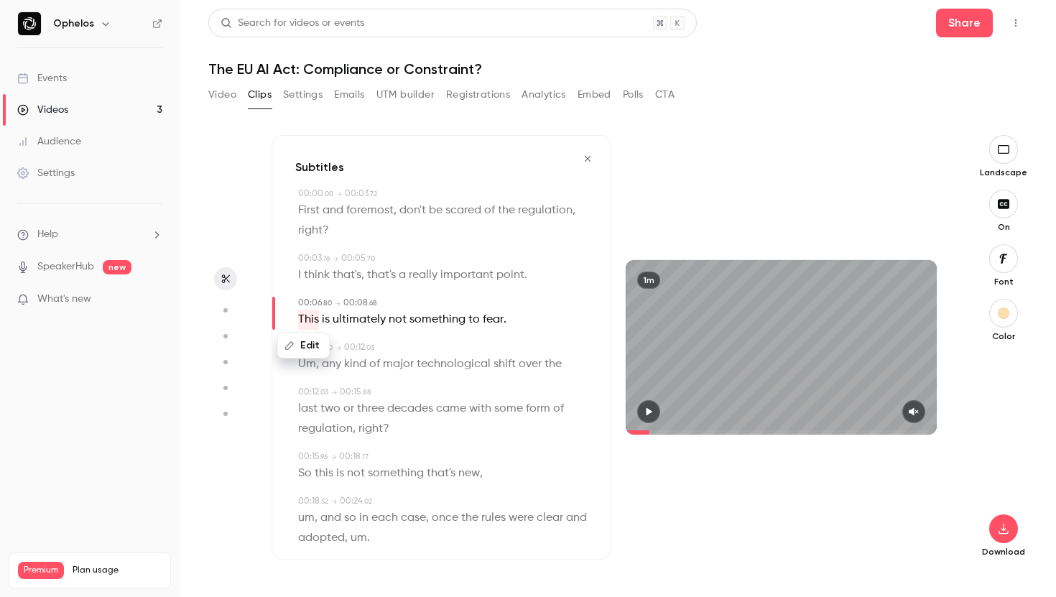
type input "***"
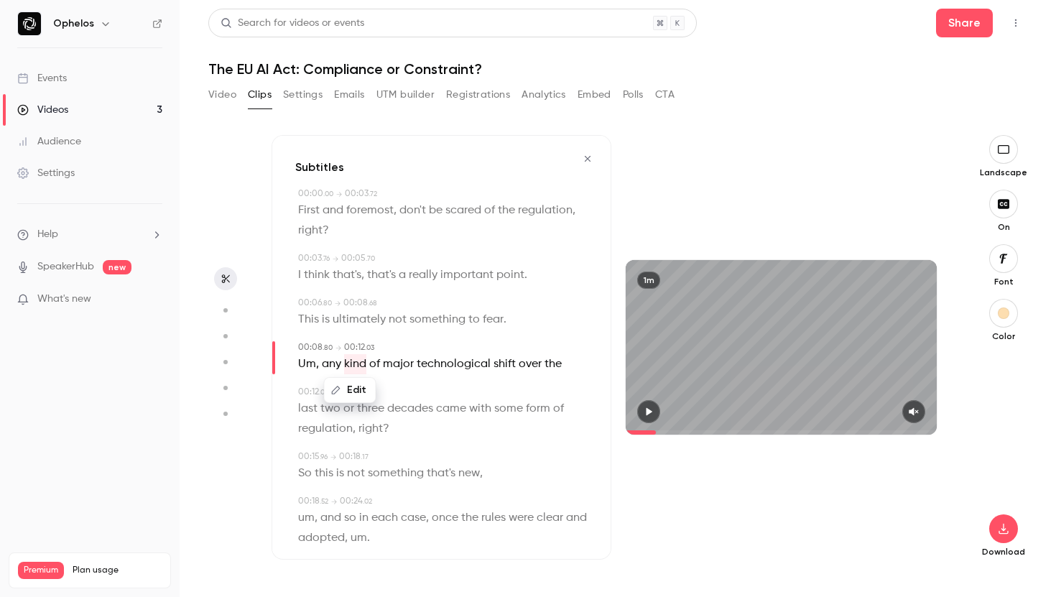
click at [329, 366] on span "any" at bounding box center [331, 364] width 19 height 20
click at [310, 365] on span "Um" at bounding box center [307, 364] width 18 height 20
click at [312, 389] on button "Edit" at bounding box center [302, 390] width 50 height 23
click at [427, 392] on button "Replace" at bounding box center [440, 395] width 65 height 29
click at [306, 366] on span "any" at bounding box center [307, 364] width 19 height 20
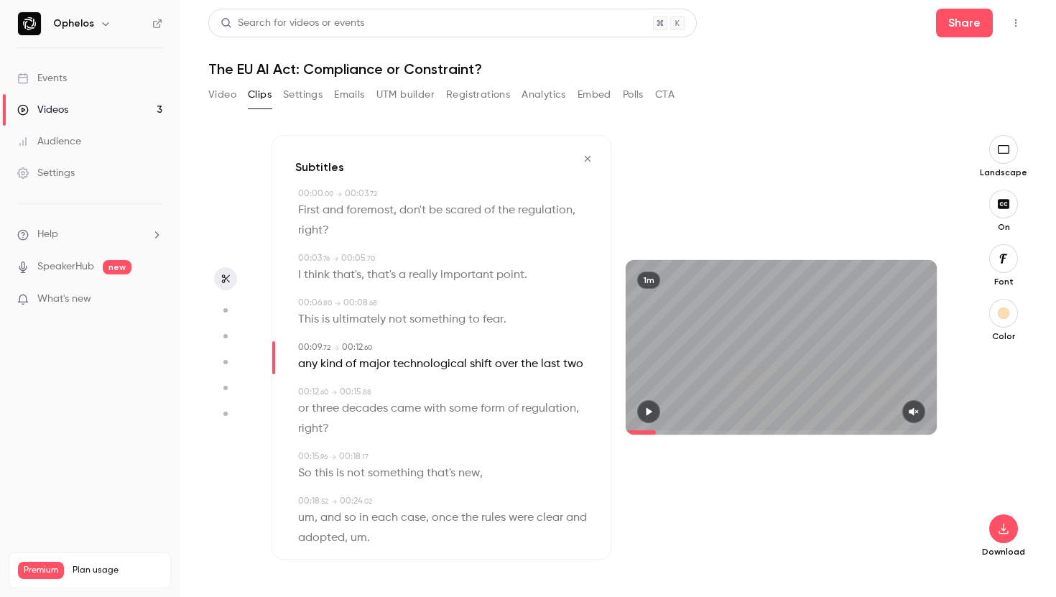
type input "***"
click at [302, 382] on button "Edit" at bounding box center [304, 390] width 50 height 23
click at [285, 398] on input "***" at bounding box center [340, 395] width 129 height 29
type input "***"
click at [435, 395] on button "Replace" at bounding box center [440, 395] width 65 height 29
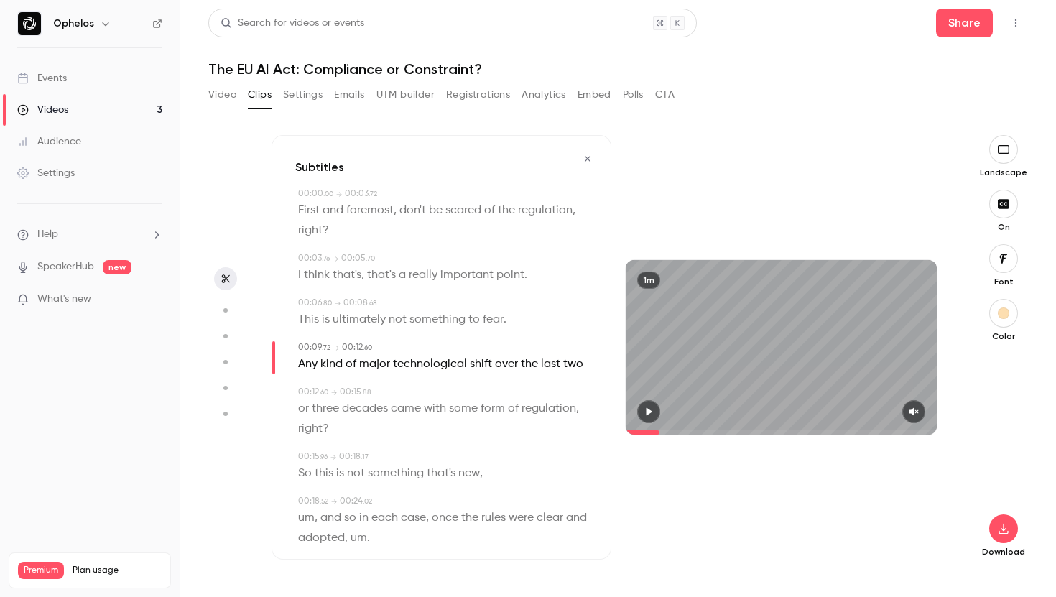
click at [371, 426] on p "or three decades came with some form of regulation , right ?" at bounding box center [442, 419] width 289 height 40
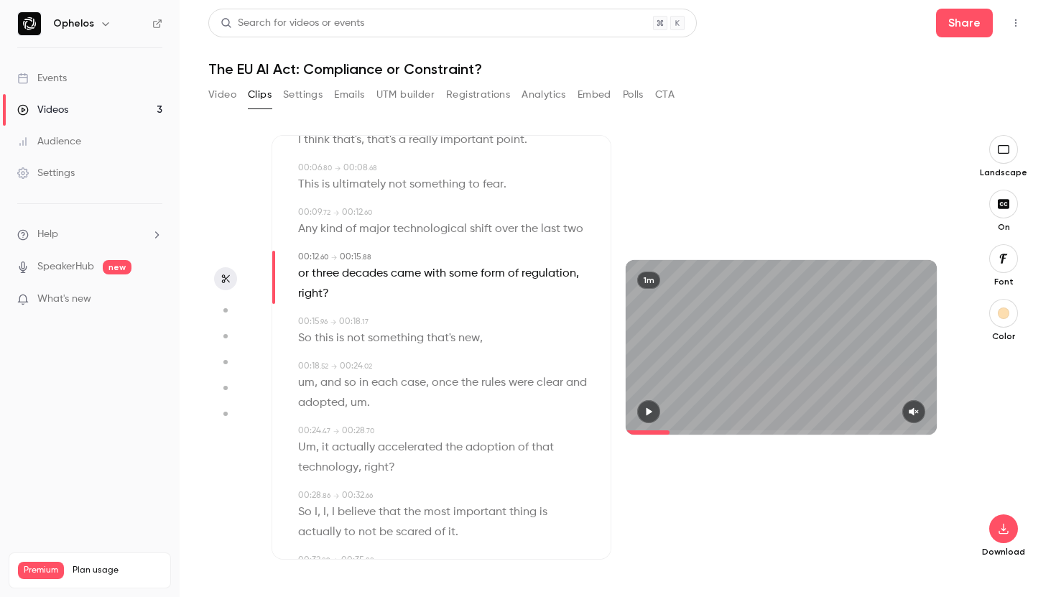
scroll to position [214, 0]
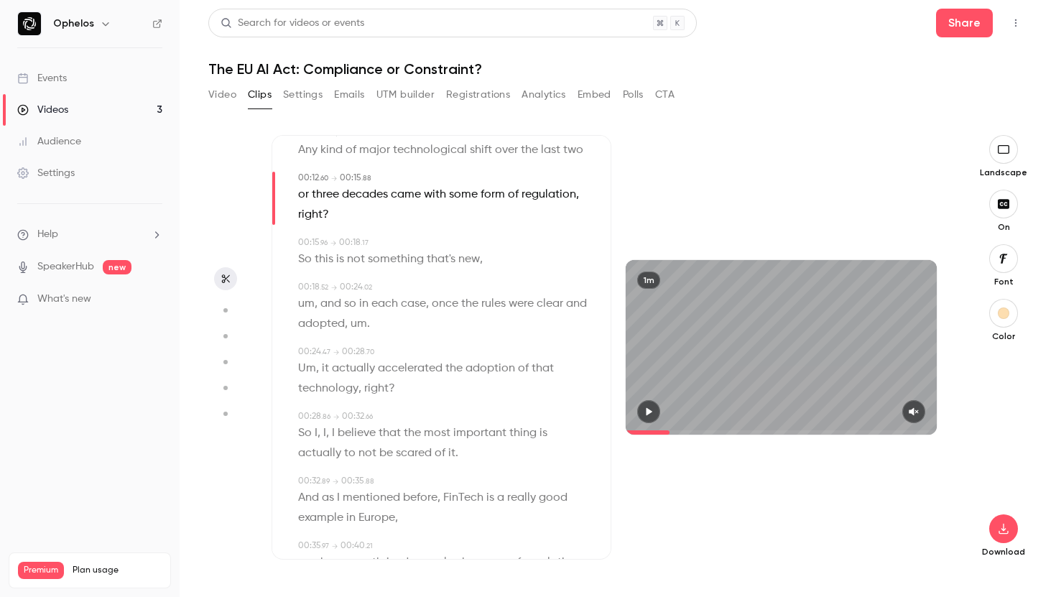
click at [333, 306] on span "and" at bounding box center [330, 304] width 21 height 20
type input "****"
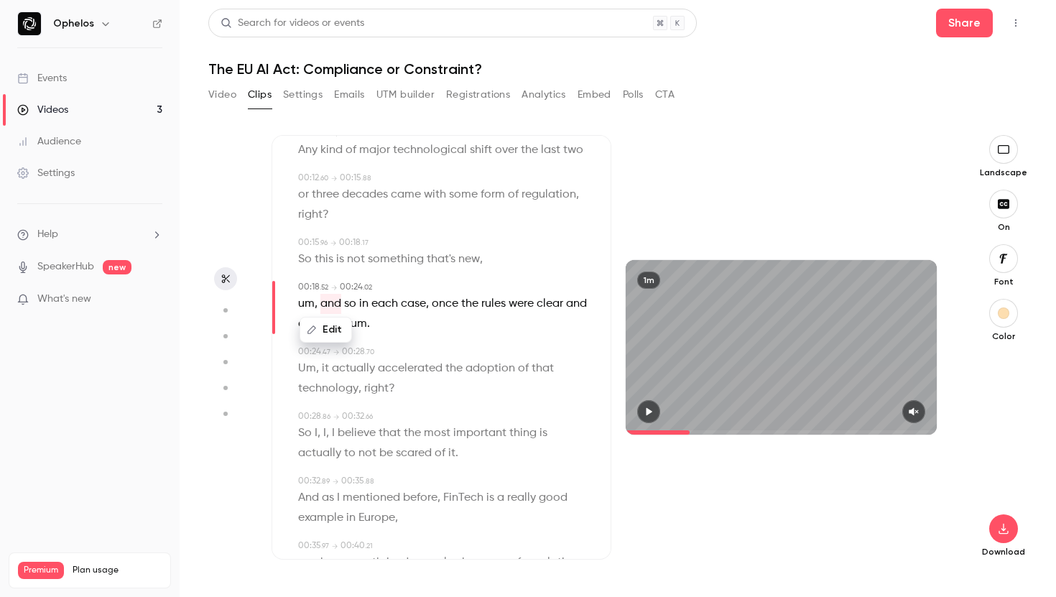
click at [312, 305] on span "um" at bounding box center [306, 304] width 17 height 20
click at [306, 328] on button "Edit" at bounding box center [302, 329] width 50 height 23
click at [447, 332] on button "Replace" at bounding box center [440, 334] width 65 height 29
click at [338, 379] on span "technology" at bounding box center [328, 389] width 60 height 20
type input "****"
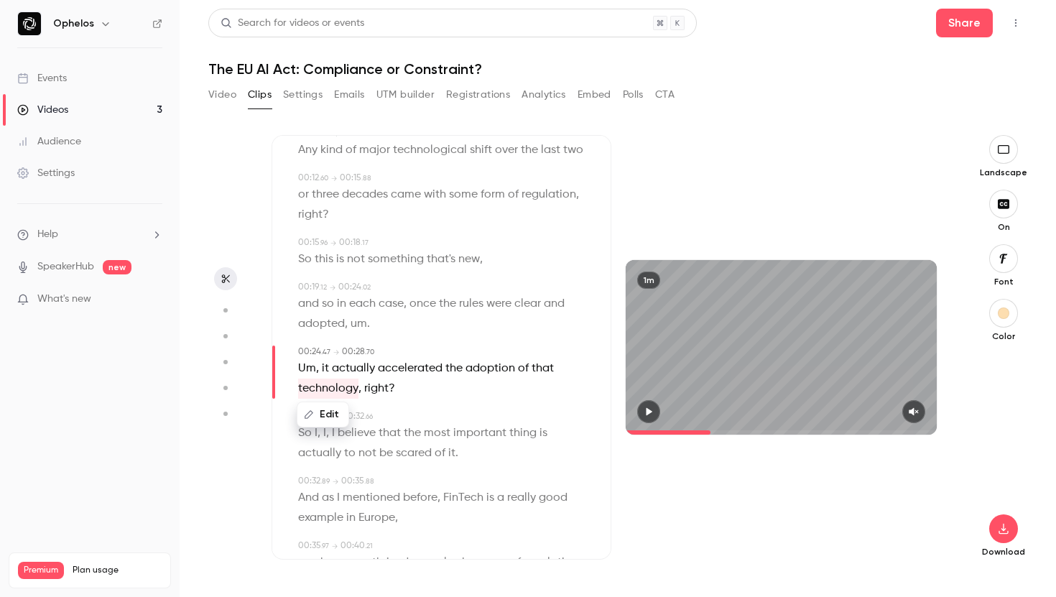
click at [305, 366] on span "Um" at bounding box center [307, 368] width 18 height 20
click at [311, 394] on button "Edit" at bounding box center [302, 394] width 50 height 23
click at [447, 390] on button "Replace" at bounding box center [440, 399] width 65 height 29
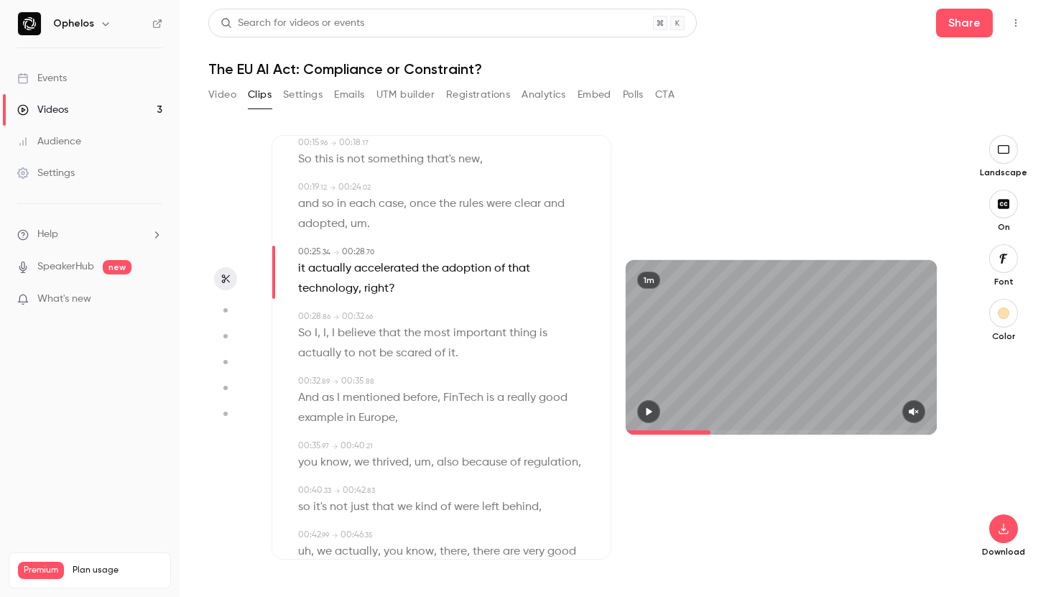
scroll to position [317, 0]
click at [328, 332] on span "," at bounding box center [327, 330] width 3 height 20
type input "****"
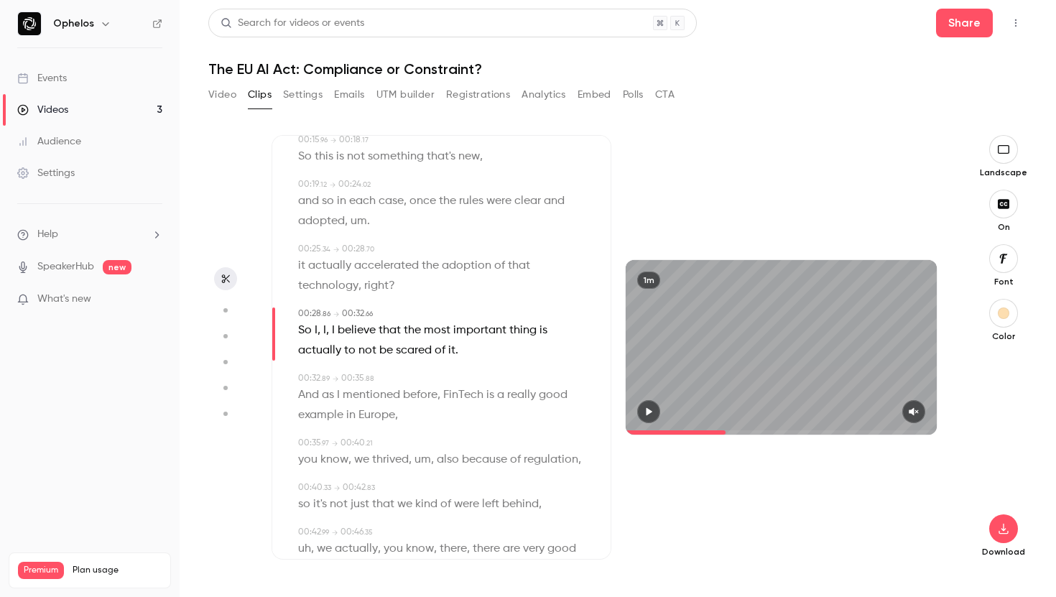
click at [321, 328] on span at bounding box center [321, 330] width 3 height 11
click at [327, 329] on span "," at bounding box center [327, 330] width 3 height 20
click at [330, 345] on button "Edit" at bounding box center [320, 356] width 50 height 23
click at [428, 366] on button "Replace" at bounding box center [440, 361] width 65 height 29
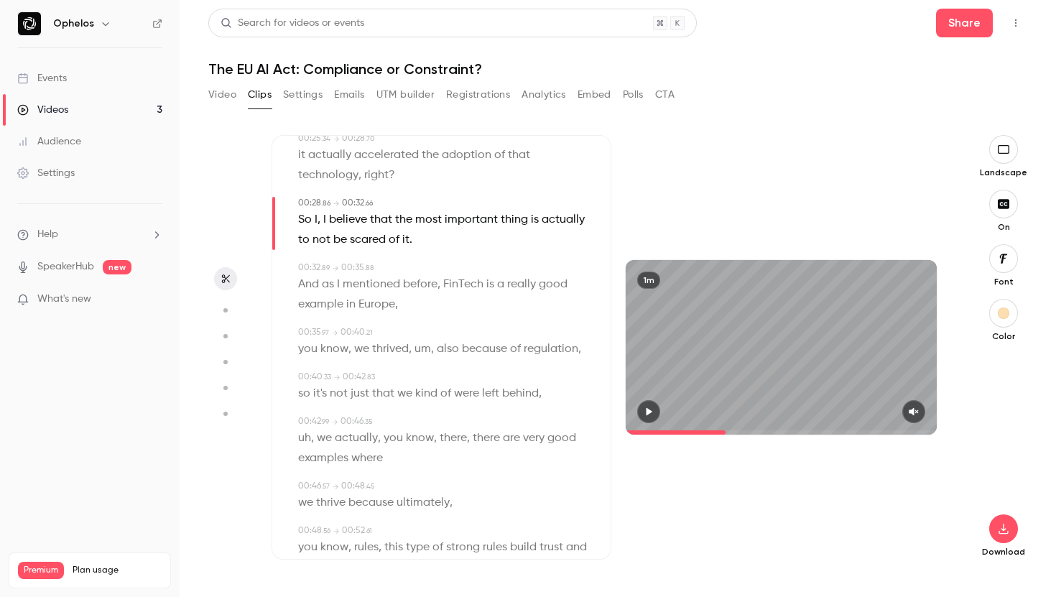
scroll to position [431, 0]
click at [426, 346] on span "um" at bounding box center [422, 345] width 17 height 20
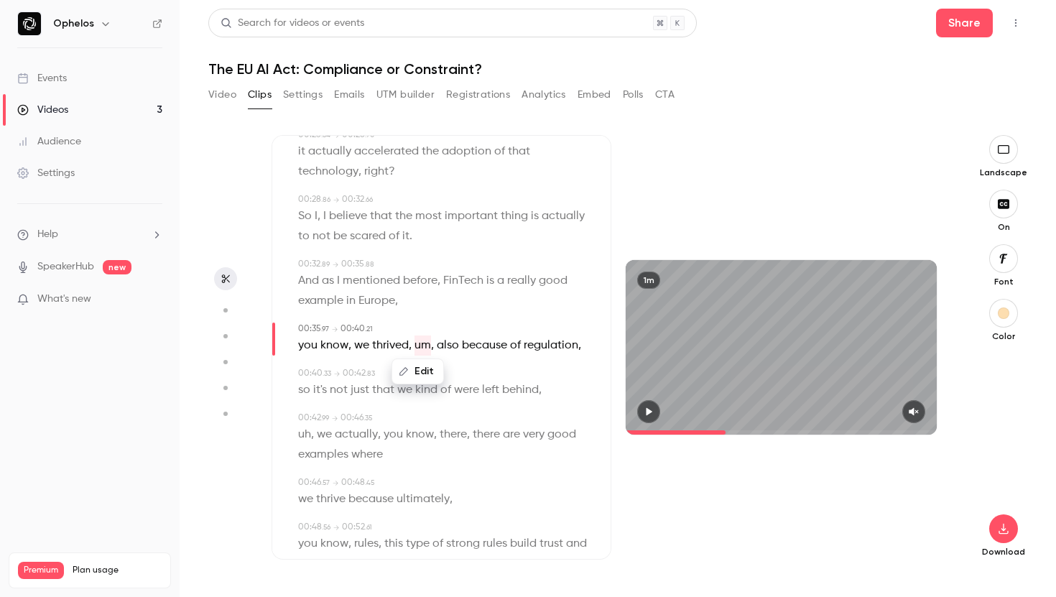
type input "**"
click at [421, 372] on button "Edit" at bounding box center [418, 371] width 50 height 23
click at [488, 380] on button "Replace" at bounding box center [490, 376] width 65 height 29
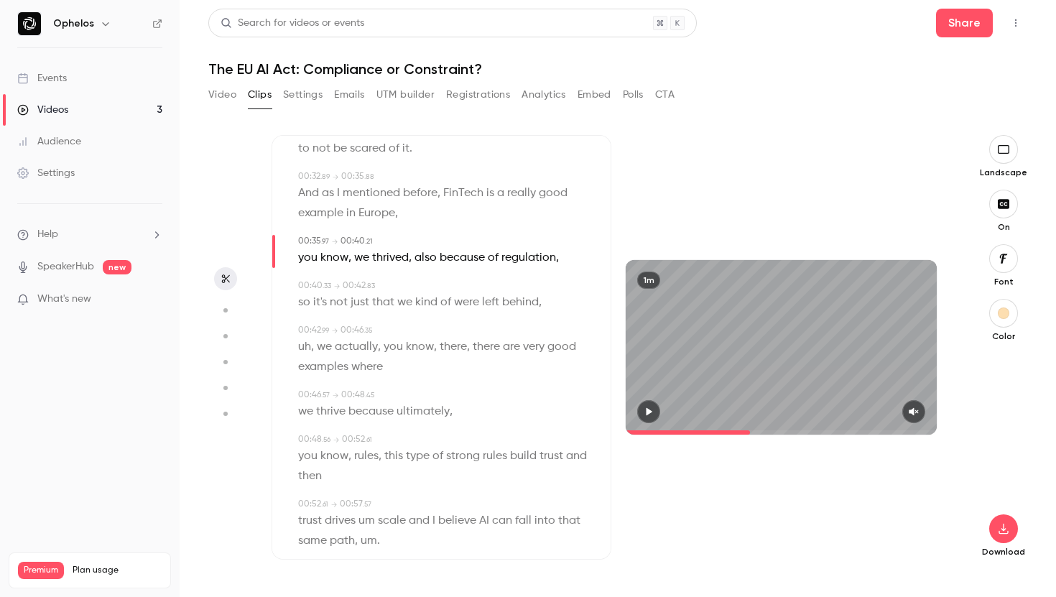
scroll to position [519, 0]
click at [431, 302] on span "kind" at bounding box center [426, 302] width 22 height 20
type input "****"
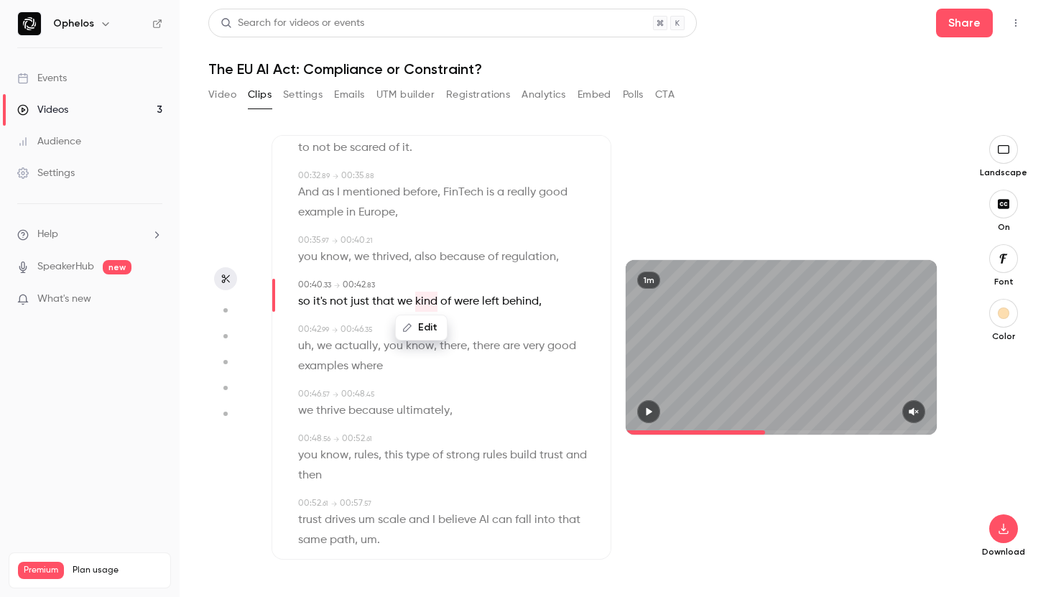
click at [429, 323] on button "Edit" at bounding box center [421, 327] width 50 height 23
click at [495, 328] on button "Replace" at bounding box center [493, 332] width 65 height 29
type input "****"
click at [422, 303] on span "of" at bounding box center [420, 302] width 11 height 20
click at [422, 322] on button "Edit" at bounding box center [416, 327] width 50 height 23
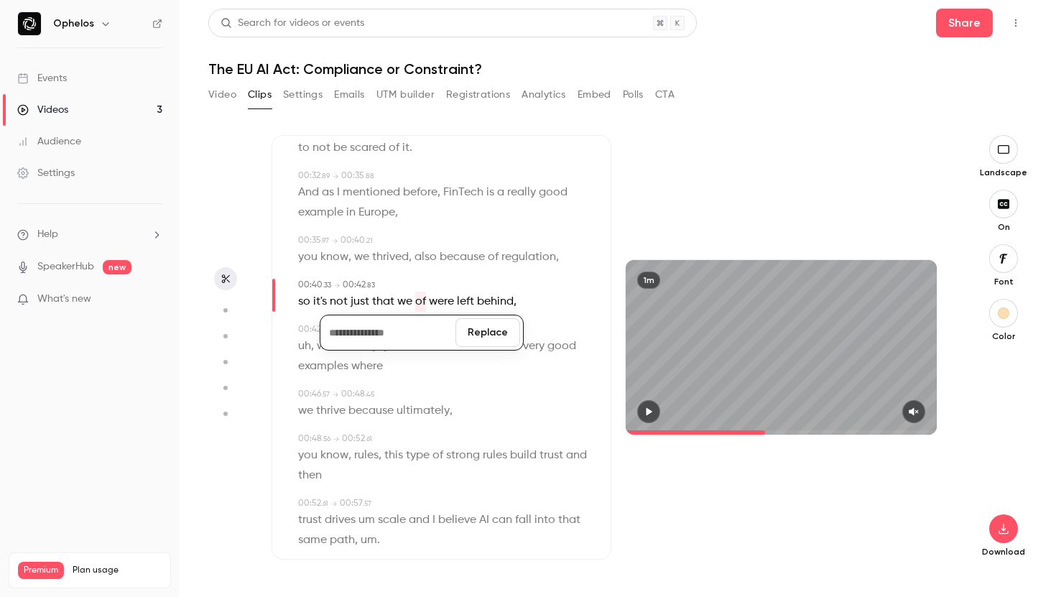
click at [504, 330] on button "Replace" at bounding box center [487, 332] width 65 height 29
click at [305, 347] on span "uh" at bounding box center [304, 346] width 13 height 20
type input "**"
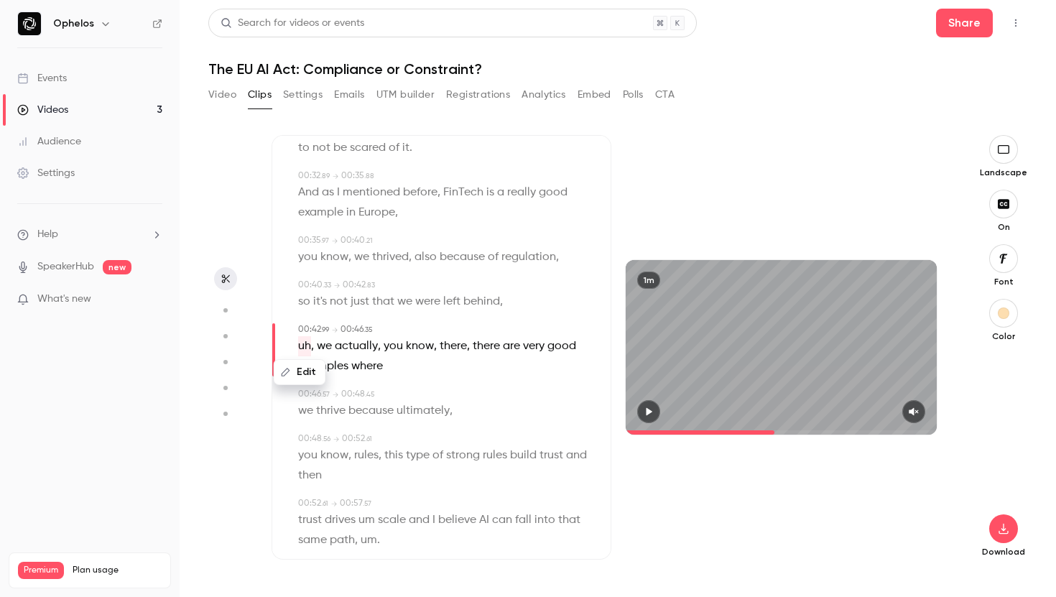
click at [300, 373] on button "Edit" at bounding box center [300, 372] width 50 height 23
click at [447, 373] on button "Replace" at bounding box center [440, 377] width 65 height 29
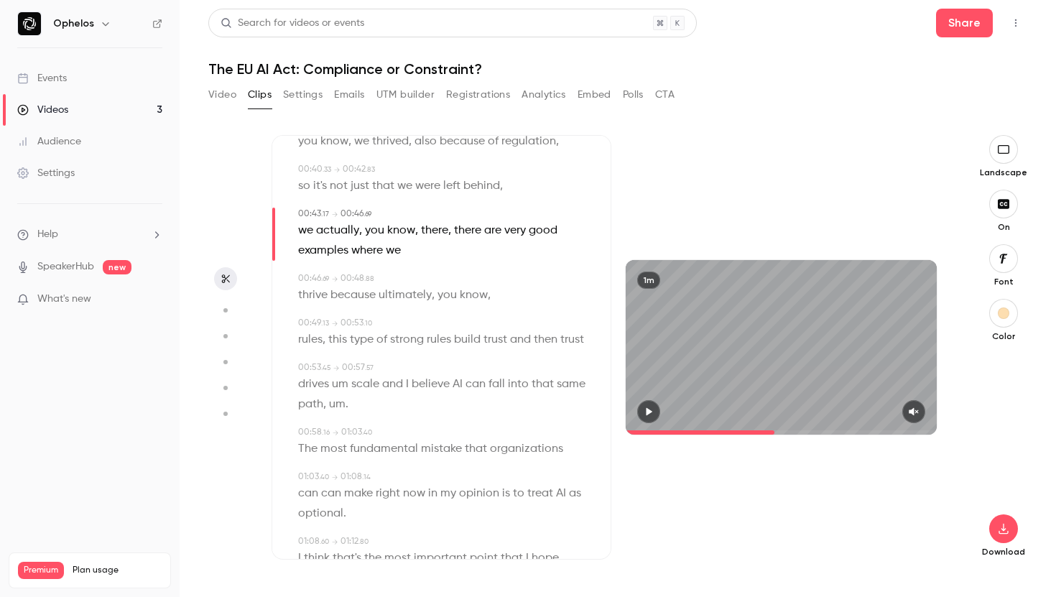
scroll to position [640, 0]
click at [343, 339] on span "this" at bounding box center [337, 335] width 19 height 20
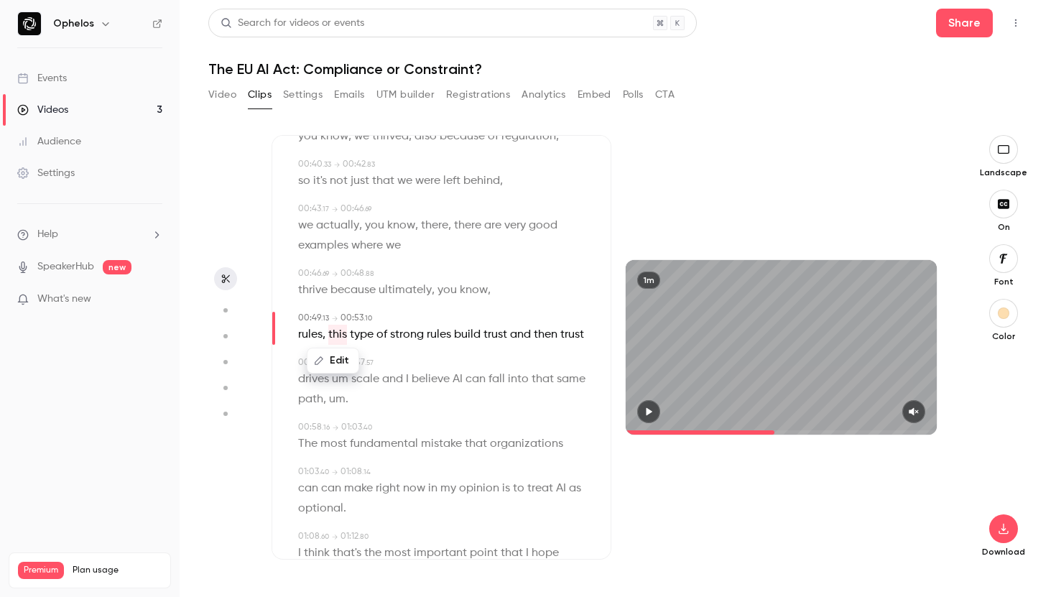
type input "****"
click at [333, 353] on button "Edit" at bounding box center [333, 360] width 50 height 23
click at [310, 371] on input "****" at bounding box center [340, 365] width 129 height 29
type input "*****"
click at [436, 358] on button "Replace" at bounding box center [440, 365] width 65 height 29
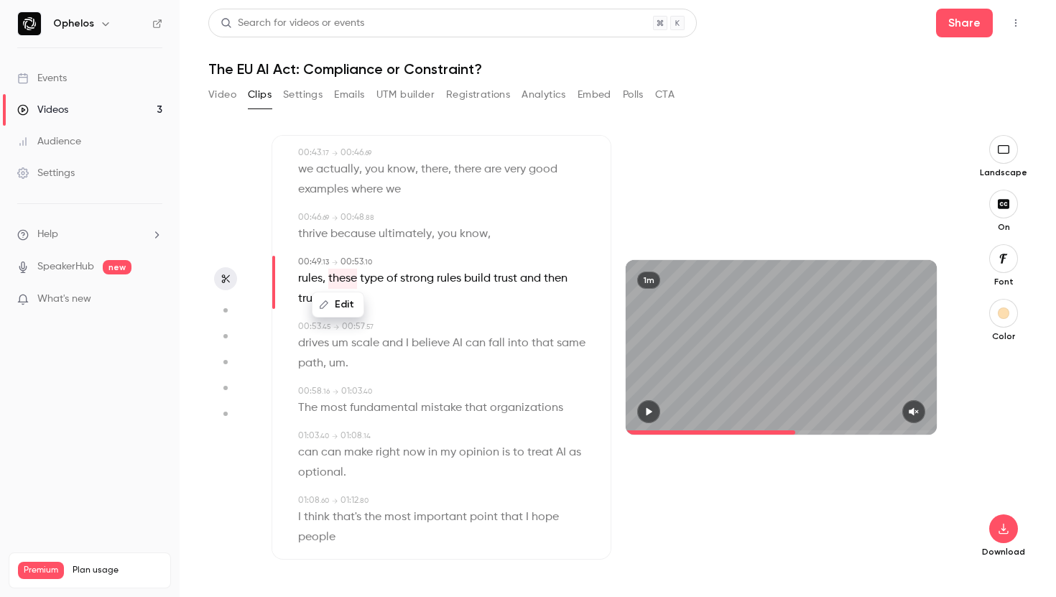
scroll to position [700, 0]
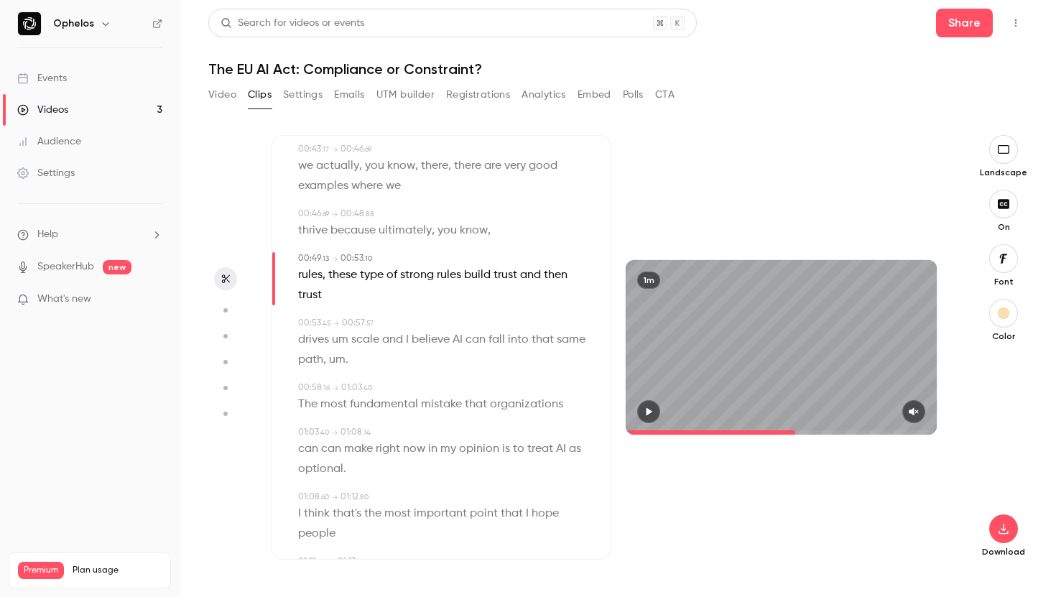
click at [342, 340] on span "um" at bounding box center [340, 340] width 17 height 20
type input "****"
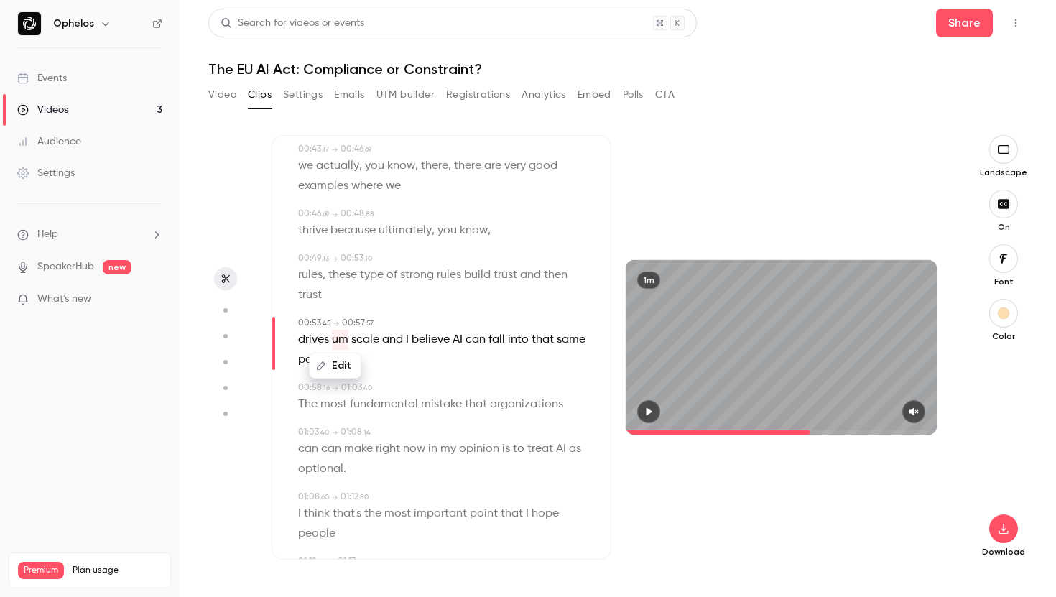
click at [338, 364] on button "Edit" at bounding box center [335, 365] width 50 height 23
click at [445, 376] on button "Replace" at bounding box center [440, 370] width 65 height 29
type input "****"
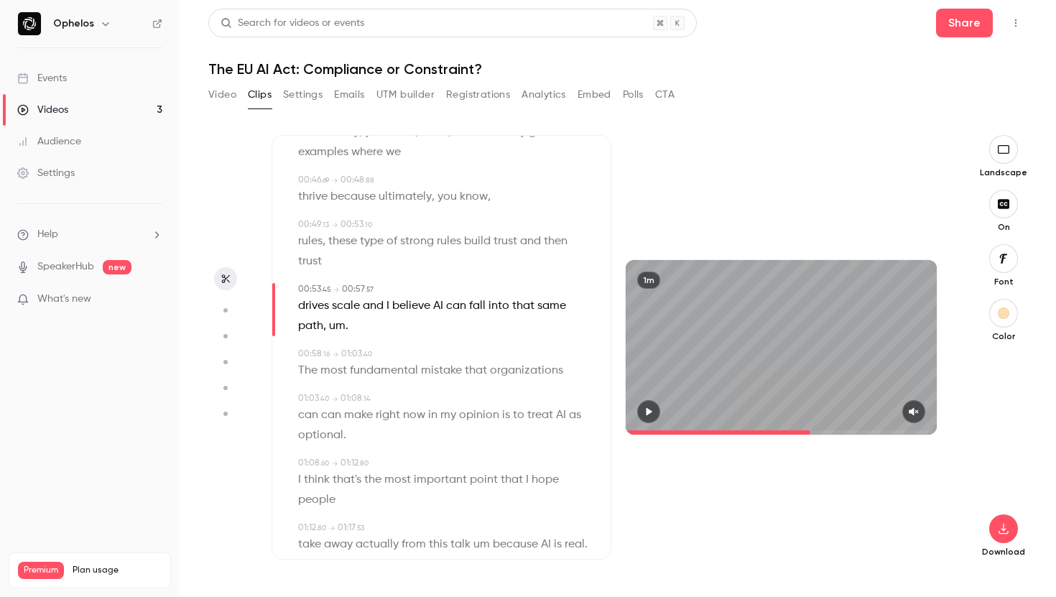
scroll to position [735, 0]
click at [336, 325] on span "um" at bounding box center [337, 324] width 17 height 20
click at [340, 347] on button "Edit" at bounding box center [333, 349] width 50 height 23
click at [417, 361] on button "Replace" at bounding box center [440, 354] width 65 height 29
click at [328, 325] on p "drives scale and I believe AI can fall into that same path ," at bounding box center [442, 314] width 289 height 40
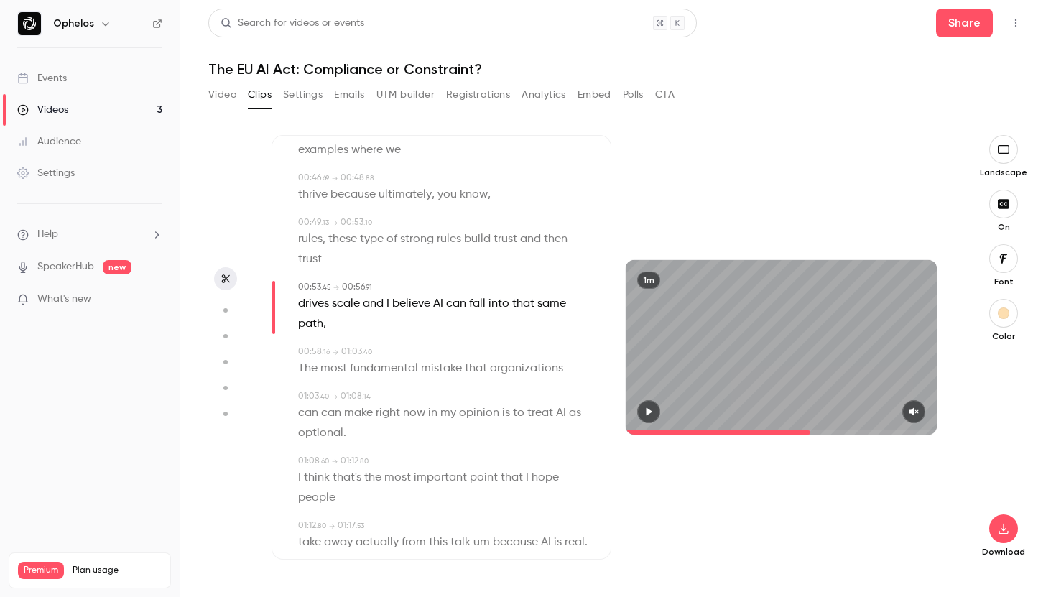
click at [321, 323] on span "path" at bounding box center [310, 324] width 25 height 20
click at [320, 350] on button "Edit" at bounding box center [307, 349] width 50 height 23
click at [326, 364] on input "****" at bounding box center [340, 354] width 129 height 29
click at [416, 353] on button "Replace" at bounding box center [440, 354] width 65 height 29
click at [351, 368] on span "fundamental" at bounding box center [384, 368] width 68 height 20
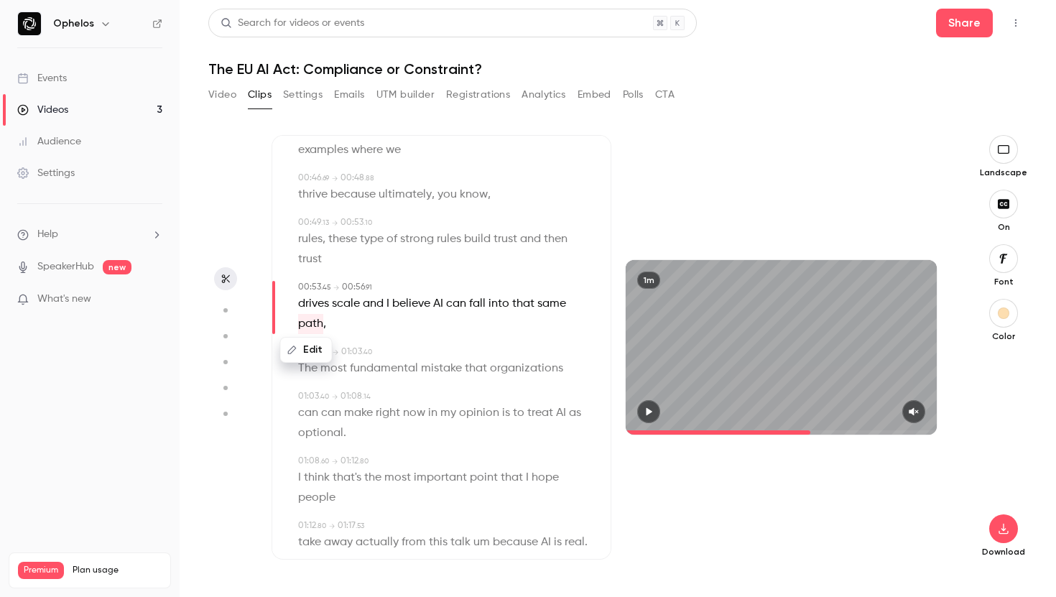
type input "****"
click at [358, 339] on div "00:00 . 00 → 00:03 . 72 First and foremost , don't be scared of the regulation …" at bounding box center [441, 174] width 292 height 1444
click at [543, 368] on span "organizations" at bounding box center [526, 368] width 73 height 20
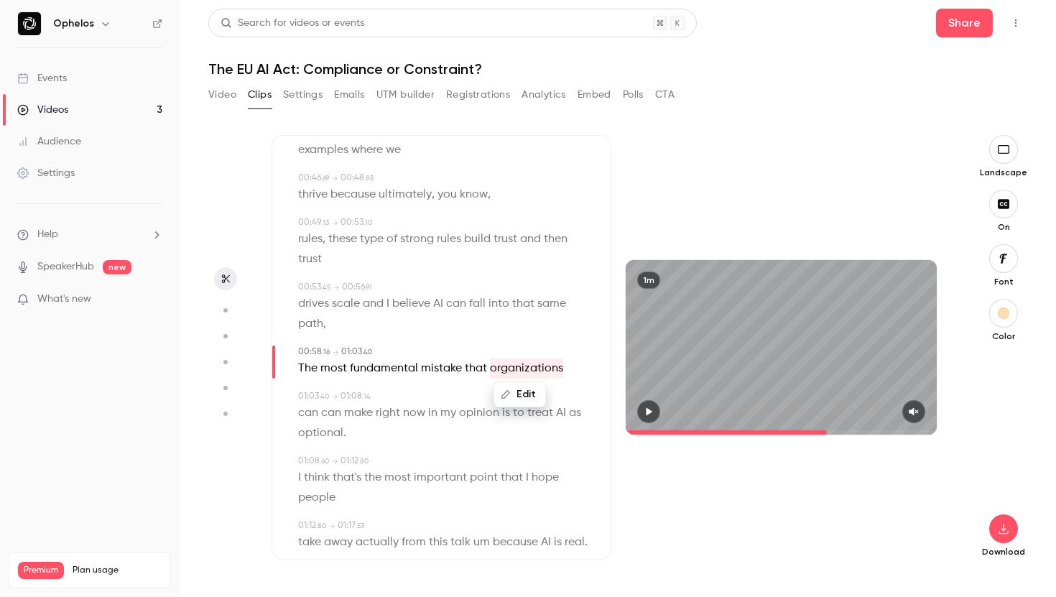
click at [529, 388] on button "Edit" at bounding box center [520, 394] width 50 height 23
click at [455, 400] on input "**********" at bounding box center [477, 399] width 129 height 29
type input "**********"
click at [572, 398] on button "Replace" at bounding box center [577, 399] width 65 height 29
click at [333, 417] on span "can" at bounding box center [331, 413] width 20 height 20
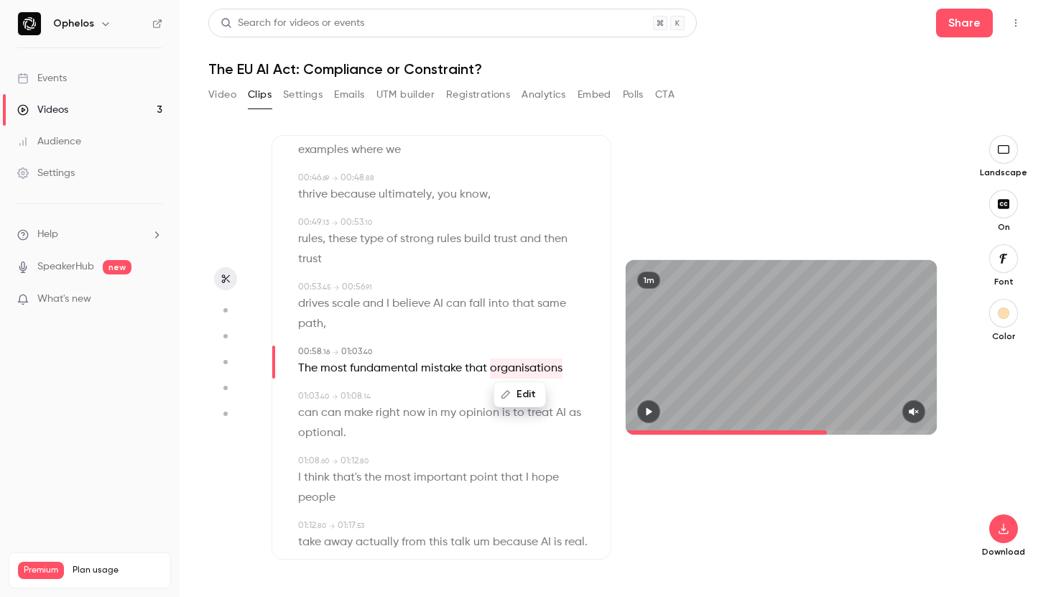
type input "****"
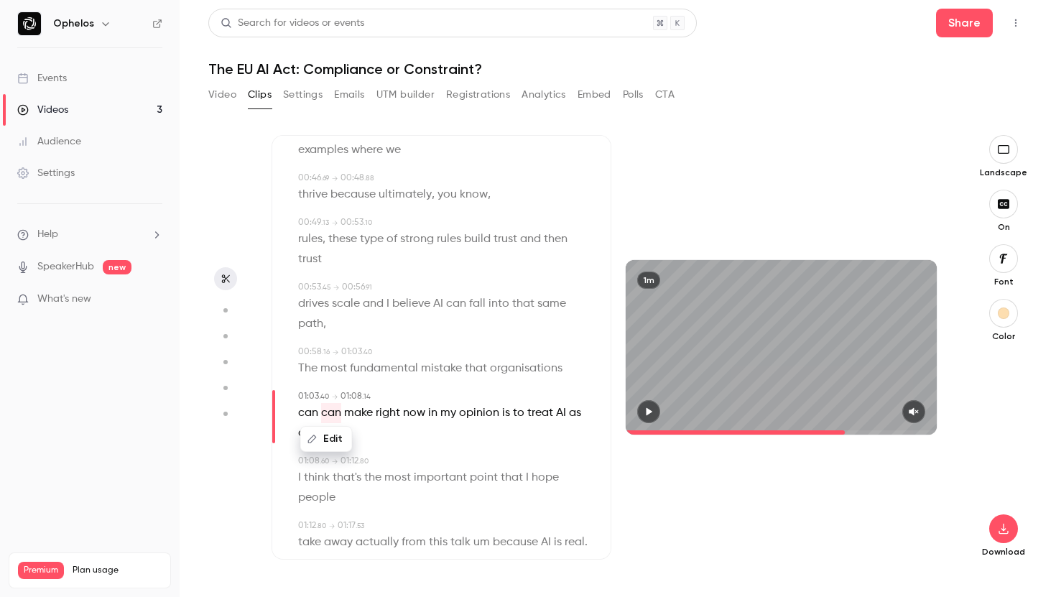
click at [330, 441] on button "Edit" at bounding box center [327, 438] width 50 height 23
click at [428, 442] on button "Replace" at bounding box center [440, 443] width 65 height 29
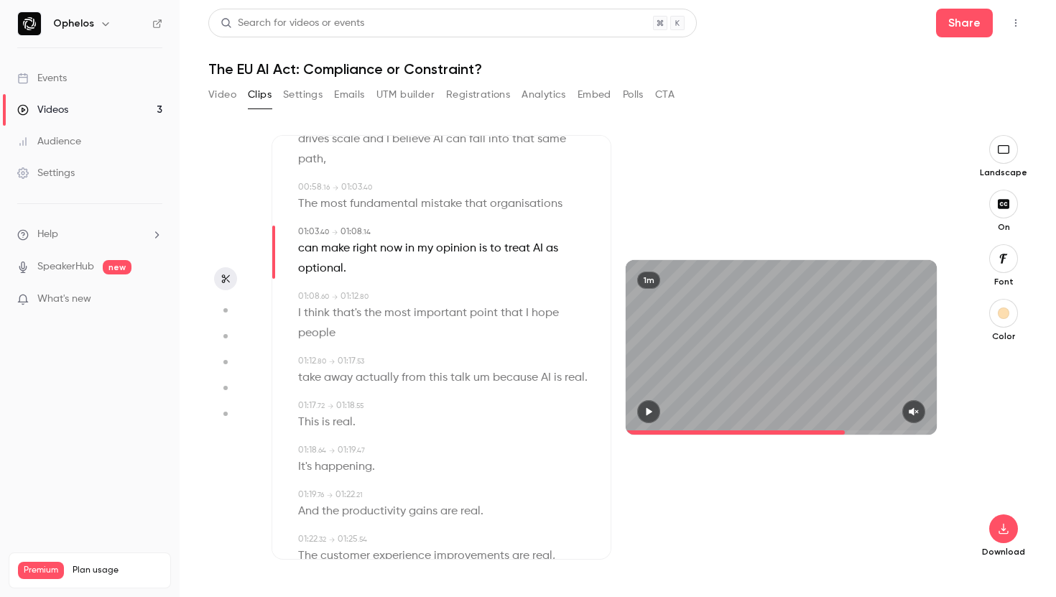
scroll to position [906, 0]
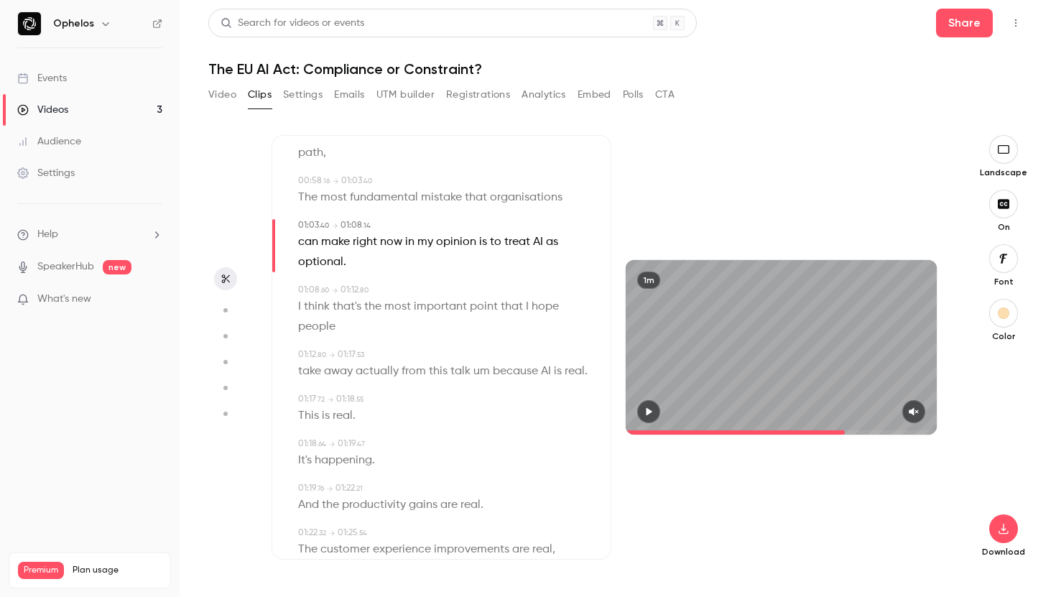
click at [482, 370] on span "um" at bounding box center [481, 371] width 17 height 20
type input "****"
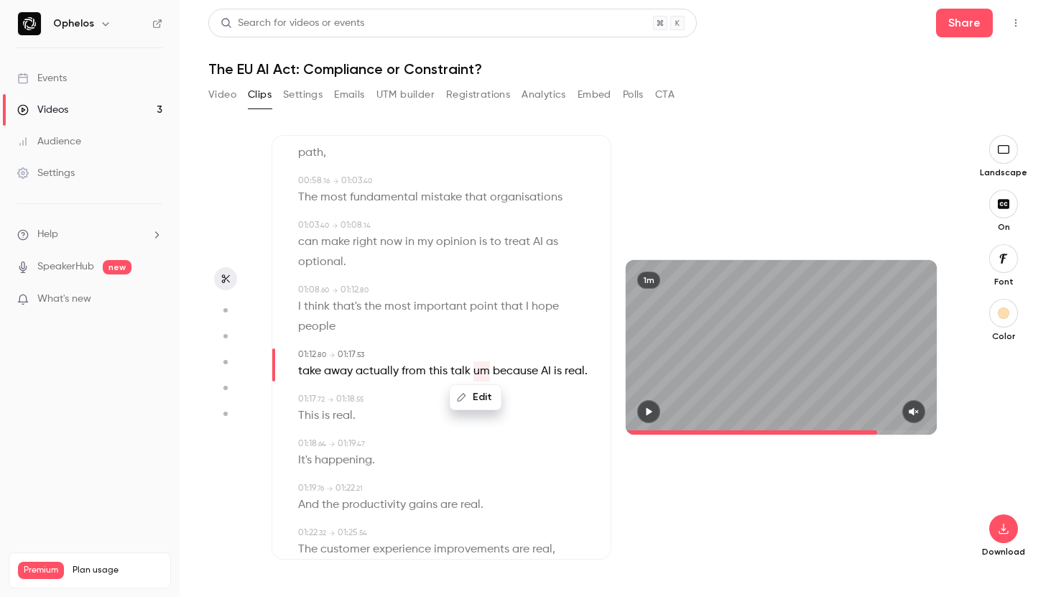
click at [480, 402] on button "Edit" at bounding box center [476, 397] width 50 height 23
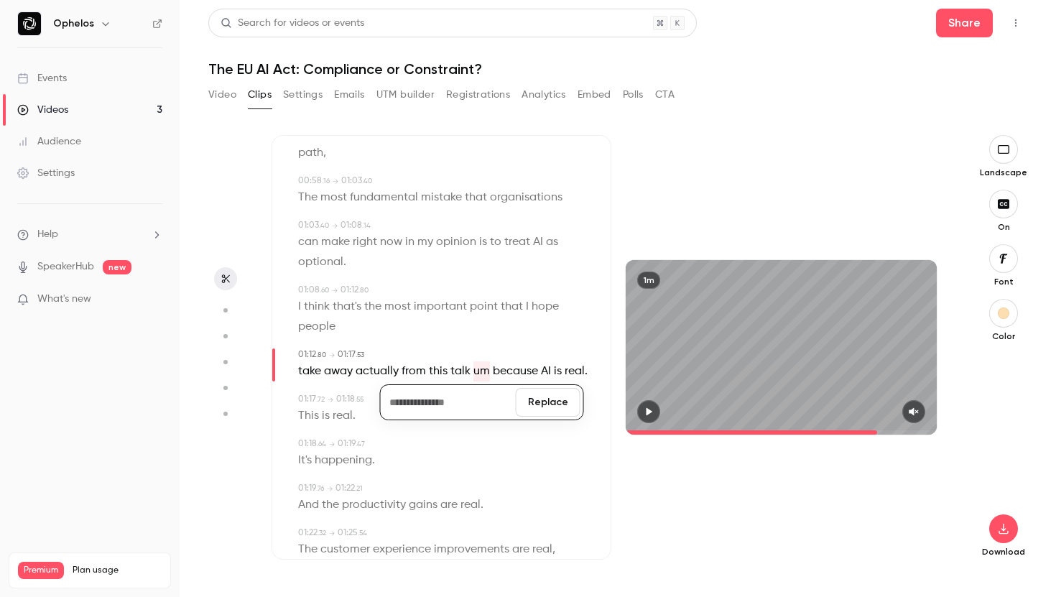
click at [541, 405] on button "Replace" at bounding box center [548, 402] width 65 height 29
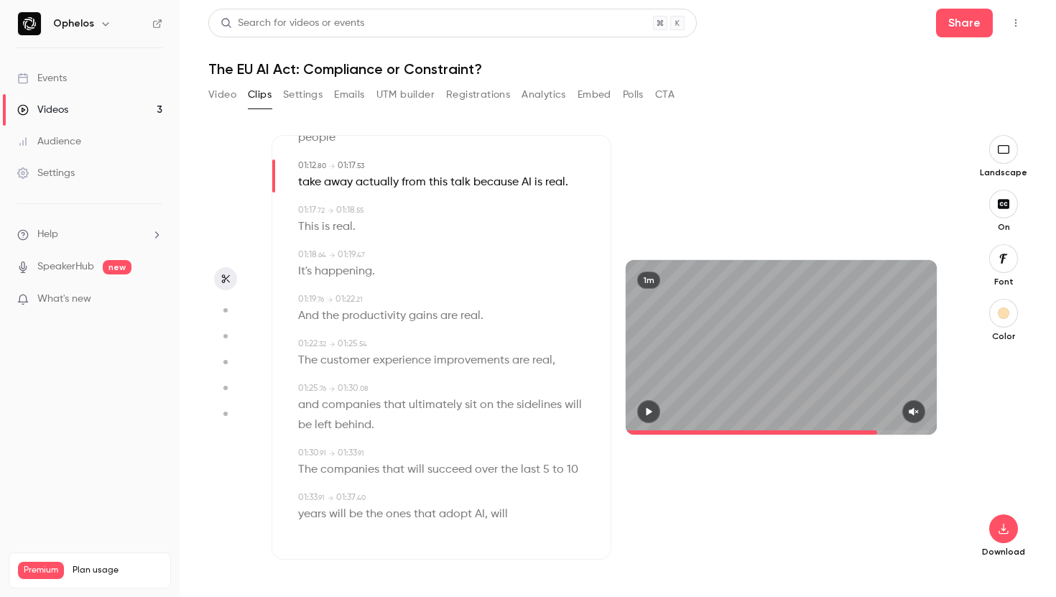
scroll to position [0, 0]
click at [519, 518] on div "years will be the ones that adopt AI , will" at bounding box center [442, 514] width 289 height 20
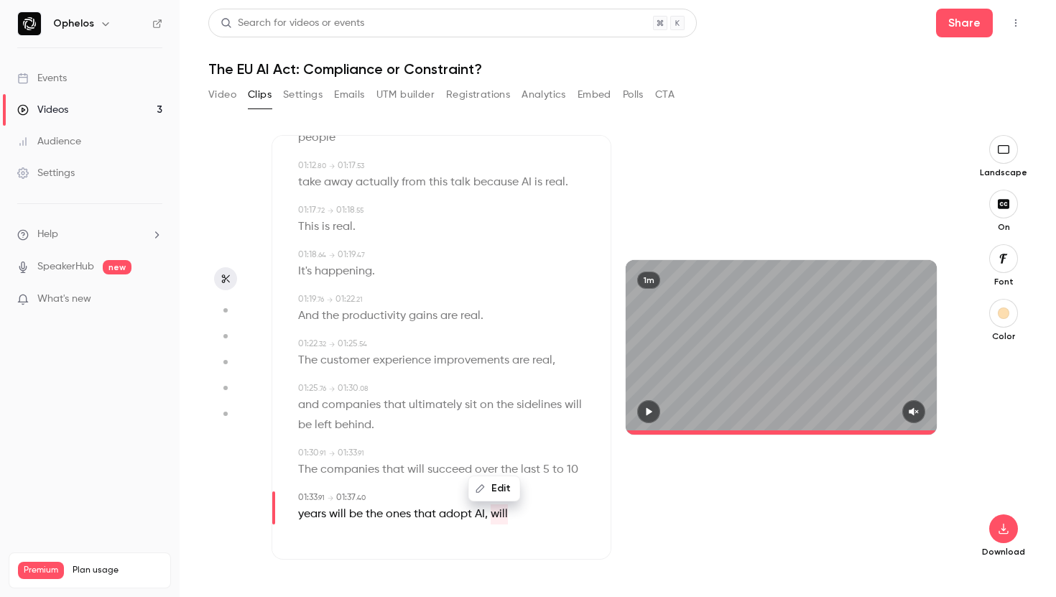
click at [650, 407] on icon "button" at bounding box center [648, 412] width 11 height 10
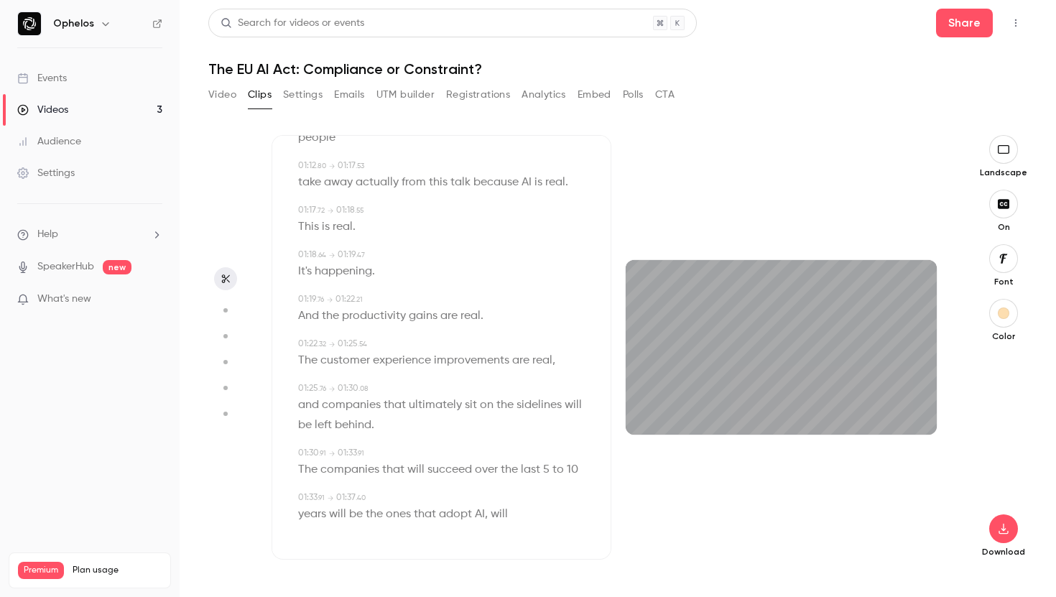
click at [307, 509] on span "years" at bounding box center [312, 514] width 28 height 20
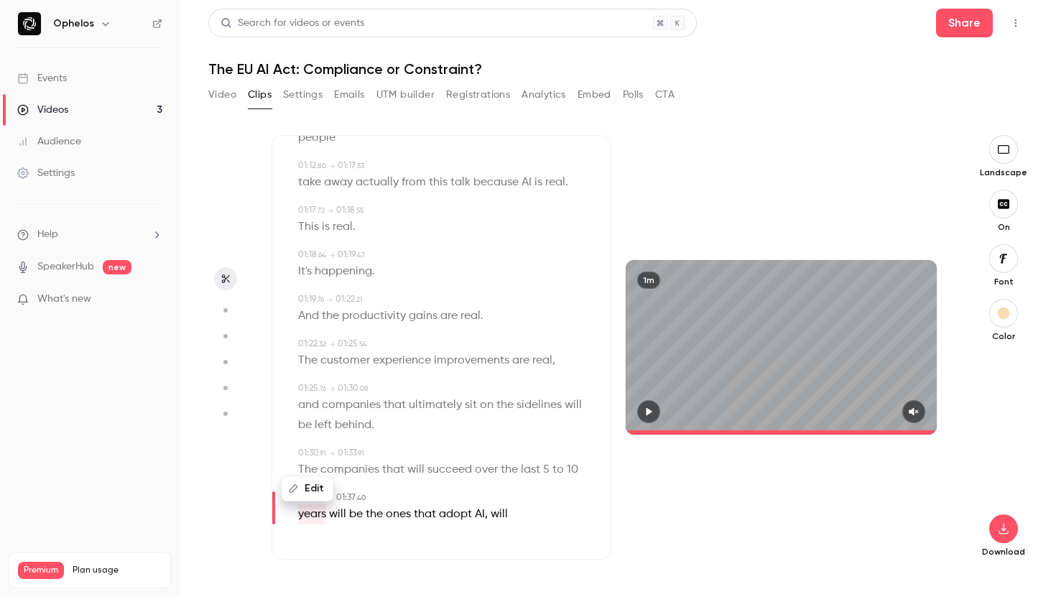
type input "**"
click at [503, 516] on span "will" at bounding box center [499, 514] width 17 height 20
click at [500, 492] on button "Edit" at bounding box center [495, 488] width 50 height 23
click at [572, 477] on button "Replace" at bounding box center [566, 483] width 65 height 29
click at [495, 520] on span "be" at bounding box center [498, 514] width 14 height 20
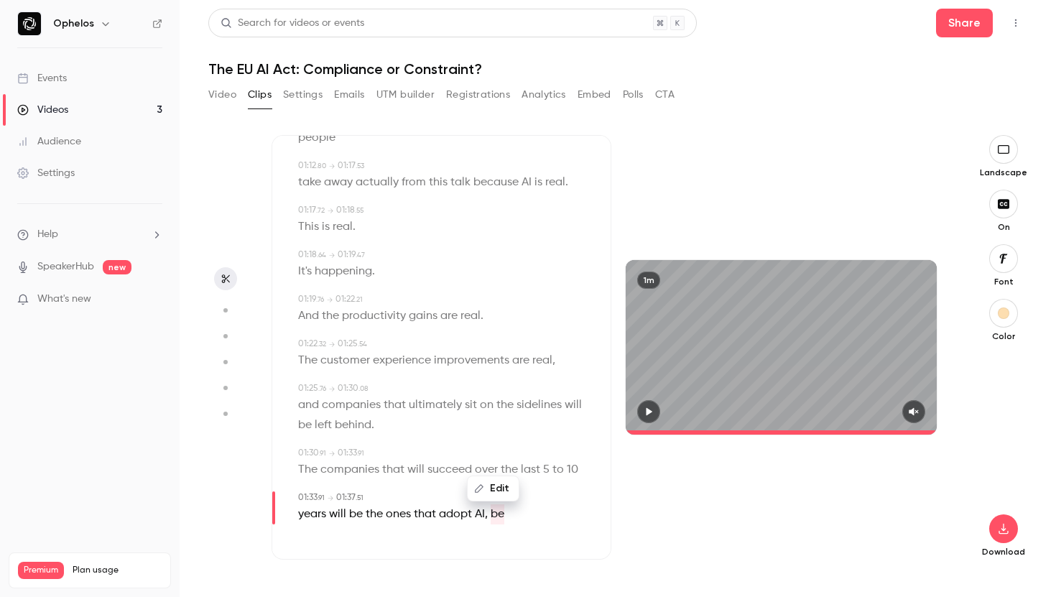
type input "**"
click at [486, 496] on button "Edit" at bounding box center [493, 488] width 50 height 23
click at [568, 482] on button "Replace" at bounding box center [565, 483] width 65 height 29
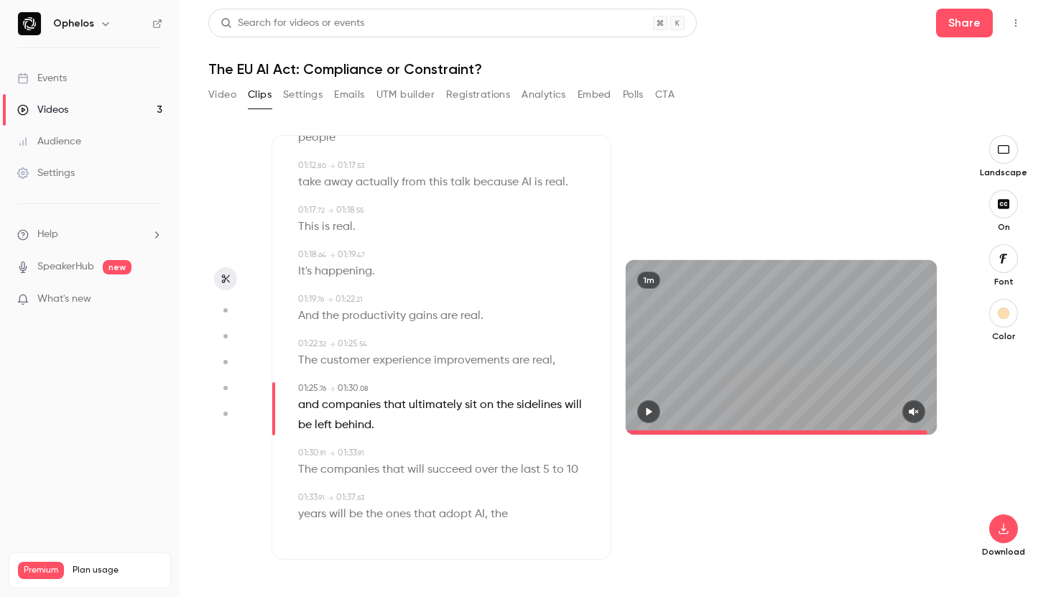
click at [929, 432] on span at bounding box center [781, 432] width 311 height 23
click at [445, 479] on span "succeed" at bounding box center [449, 470] width 45 height 20
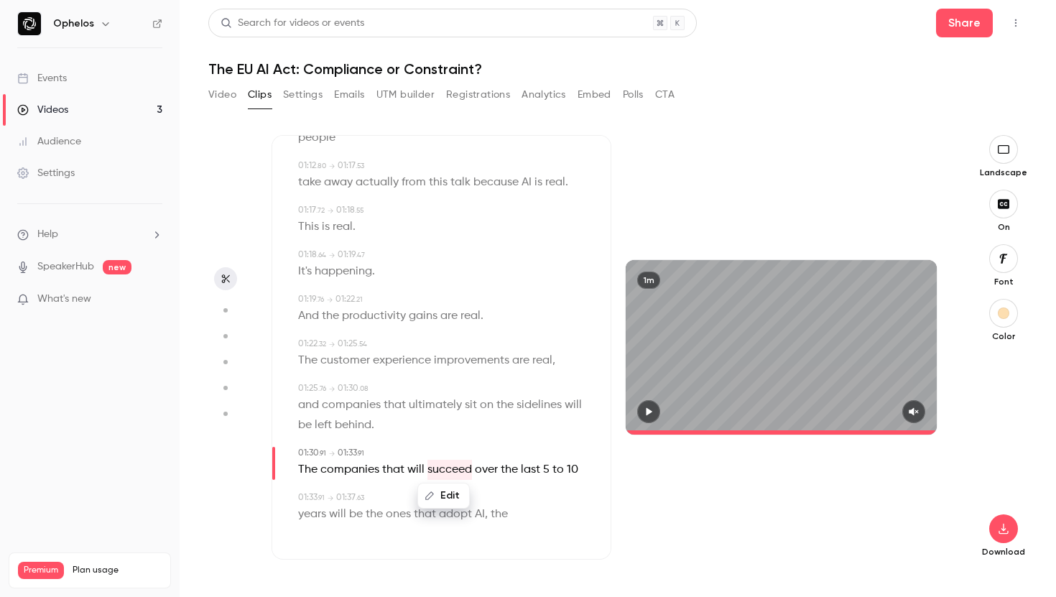
click at [344, 511] on span "will" at bounding box center [337, 514] width 17 height 20
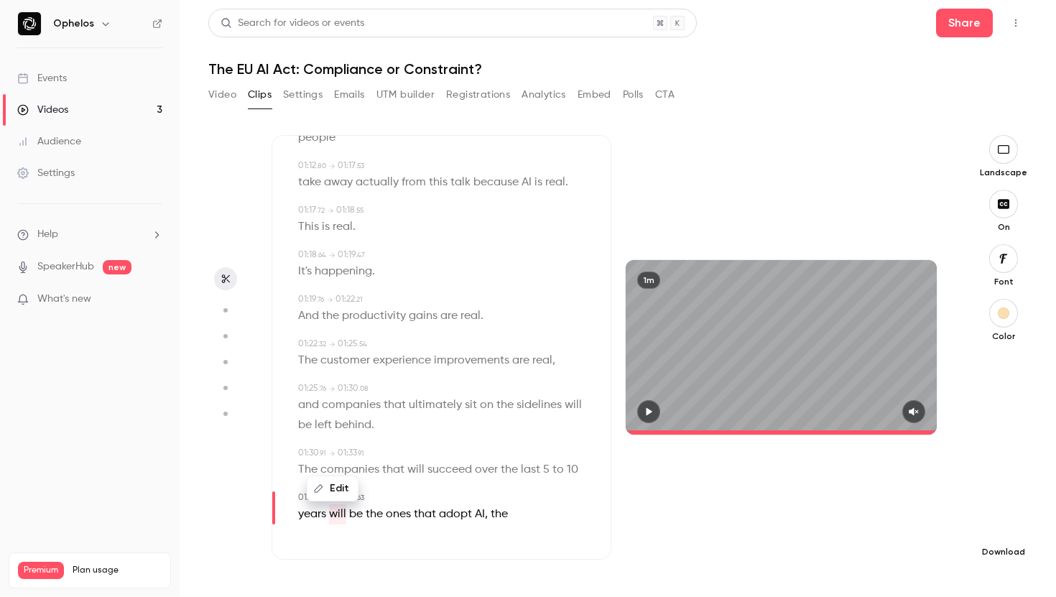
click at [1006, 527] on icon "button" at bounding box center [1003, 528] width 17 height 11
click at [922, 525] on li "Full HD High quality requires longer processing" at bounding box center [895, 508] width 187 height 52
type input "**"
